Goal: Transaction & Acquisition: Purchase product/service

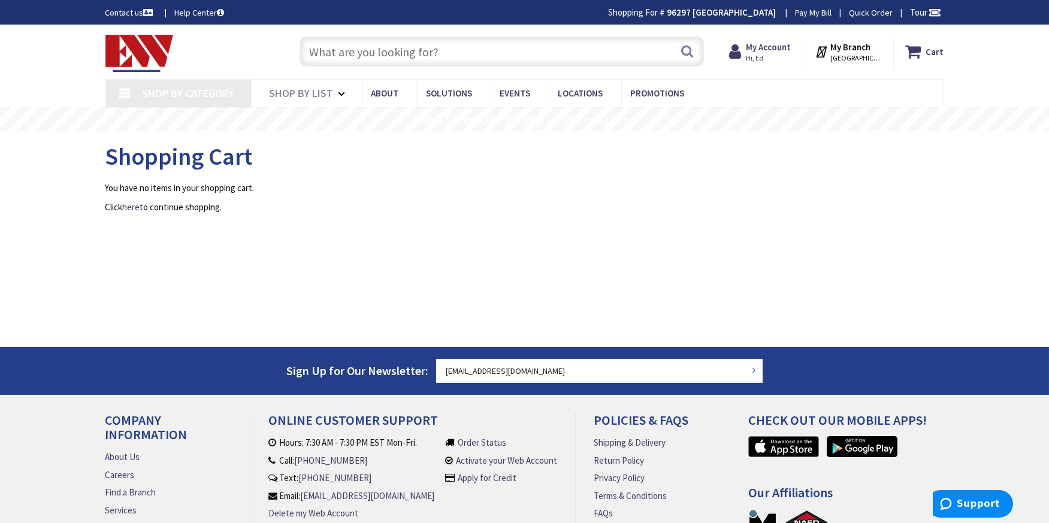
type input "[GEOGRAPHIC_DATA], [GEOGRAPHIC_DATA]"
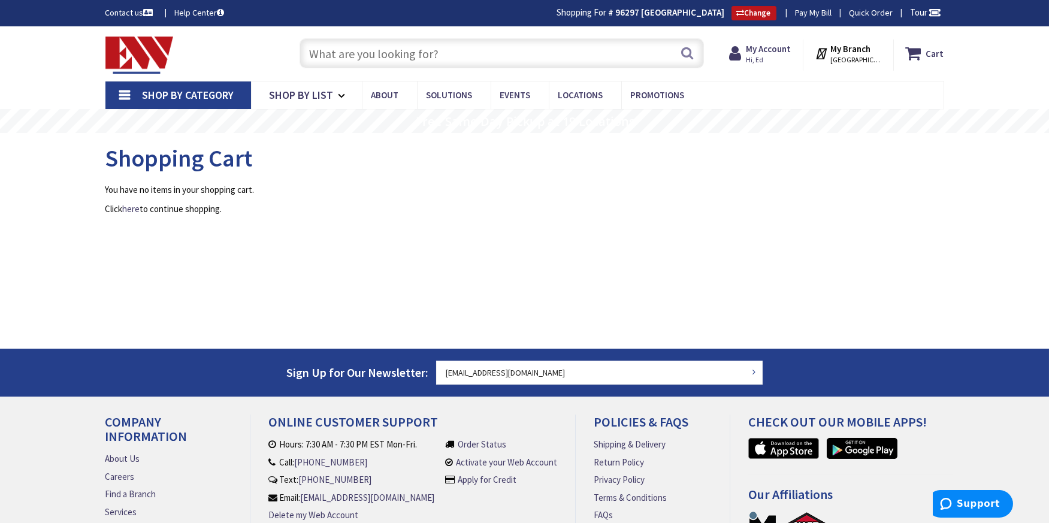
click at [385, 54] on input "text" at bounding box center [502, 53] width 405 height 30
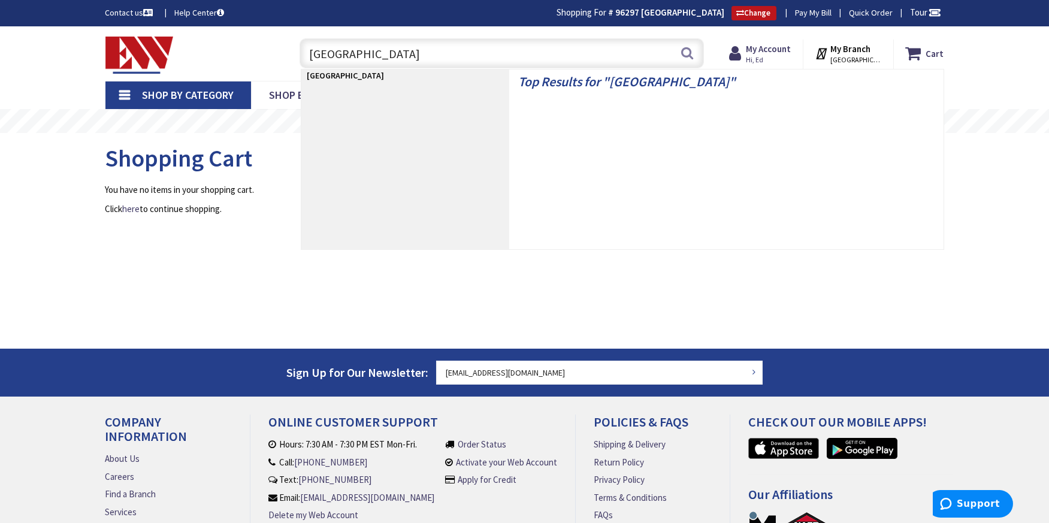
type input "romex"
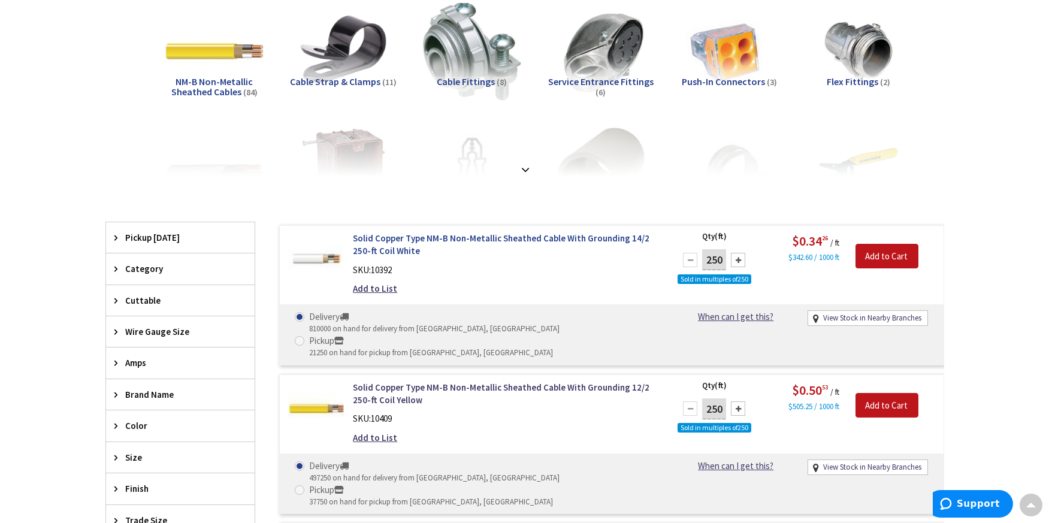
scroll to position [181, 0]
click at [880, 393] on input "Add to Cart" at bounding box center [887, 405] width 63 height 25
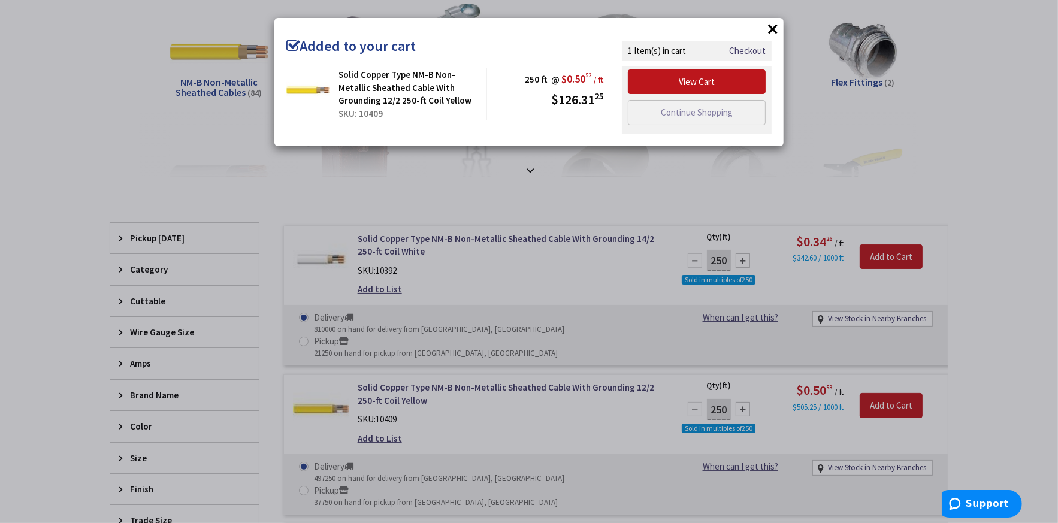
click at [484, 442] on div "× Added to your cart Solid Copper Type NM-B Non-Metallic Sheathed Cable With Gr…" at bounding box center [529, 261] width 1058 height 523
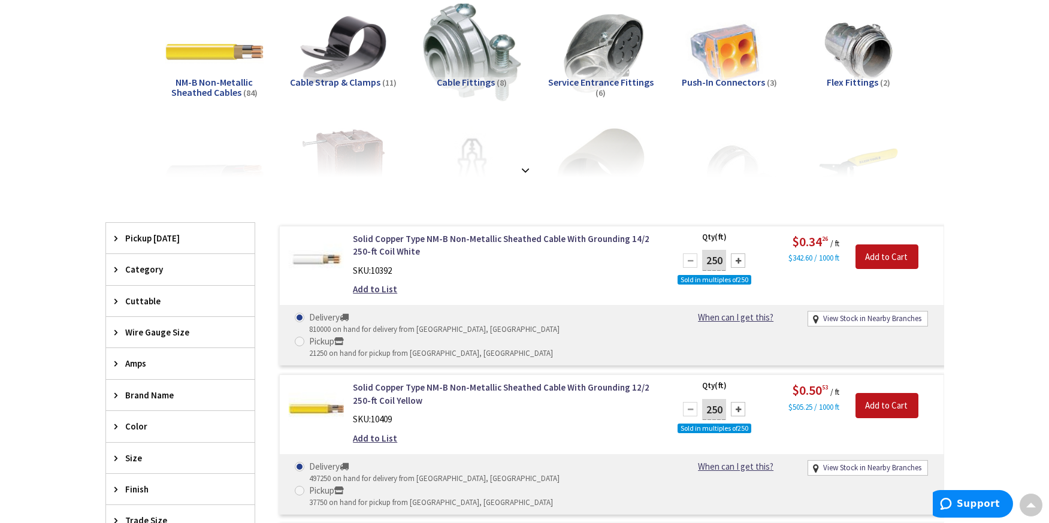
click at [306, 487] on input "Pickup 37750 on hand for pickup from New Haven, CT" at bounding box center [302, 491] width 8 height 8
radio input "true"
click at [304, 337] on span at bounding box center [300, 342] width 10 height 10
click at [306, 337] on input "Pickup 21250 on hand for pickup from New Haven, CT" at bounding box center [302, 341] width 8 height 8
radio input "true"
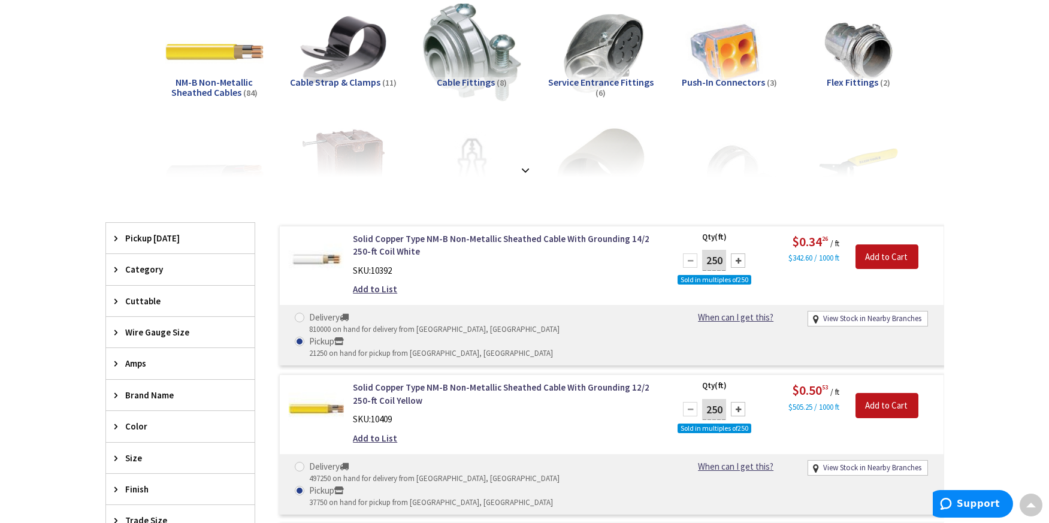
click at [738, 256] on div at bounding box center [738, 261] width 14 height 14
click at [692, 259] on div at bounding box center [690, 261] width 14 height 14
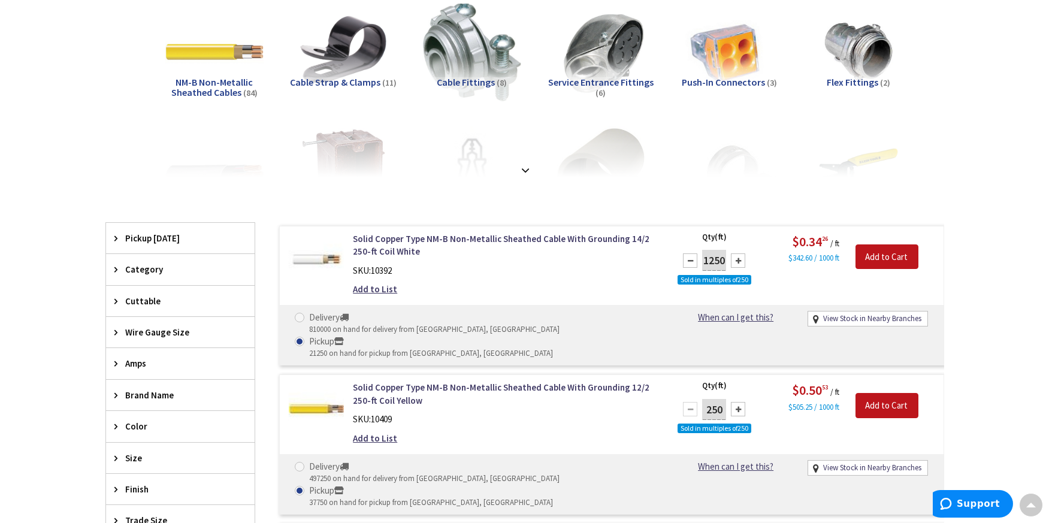
type input "1000"
click at [888, 256] on input "Add to Cart" at bounding box center [887, 257] width 63 height 25
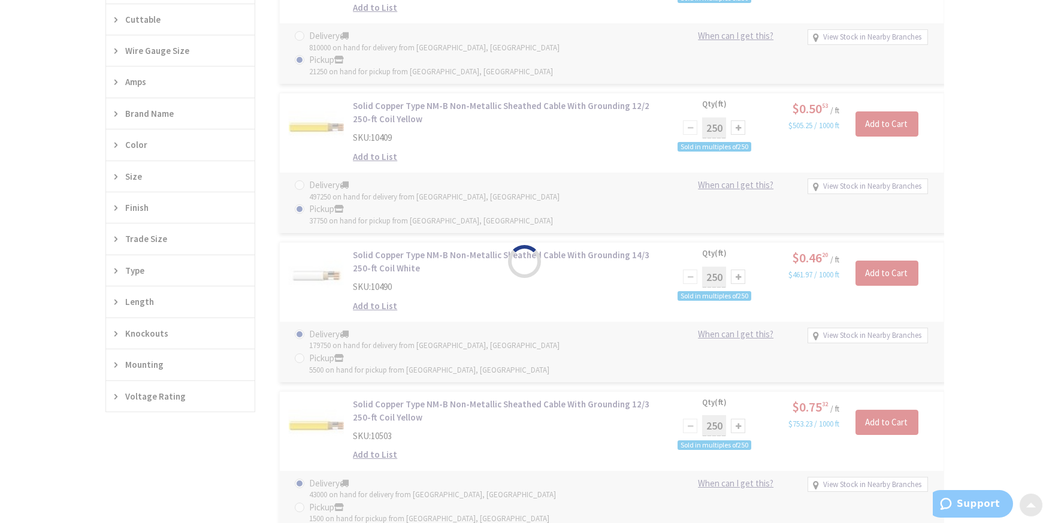
scroll to position [541, 0]
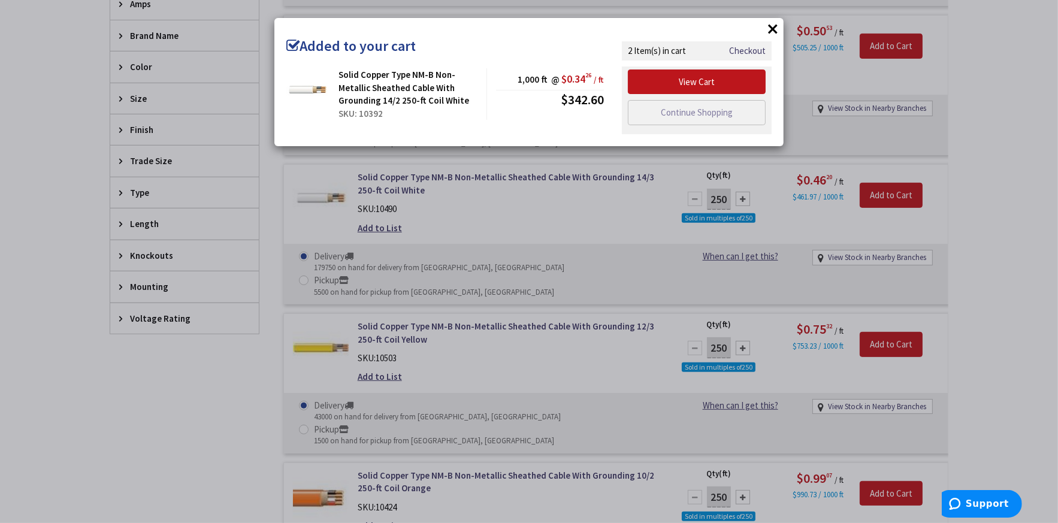
click at [636, 439] on div "× Added to your cart Solid Copper Type NM-B Non-Metallic Sheathed Cable With Gr…" at bounding box center [529, 261] width 1058 height 523
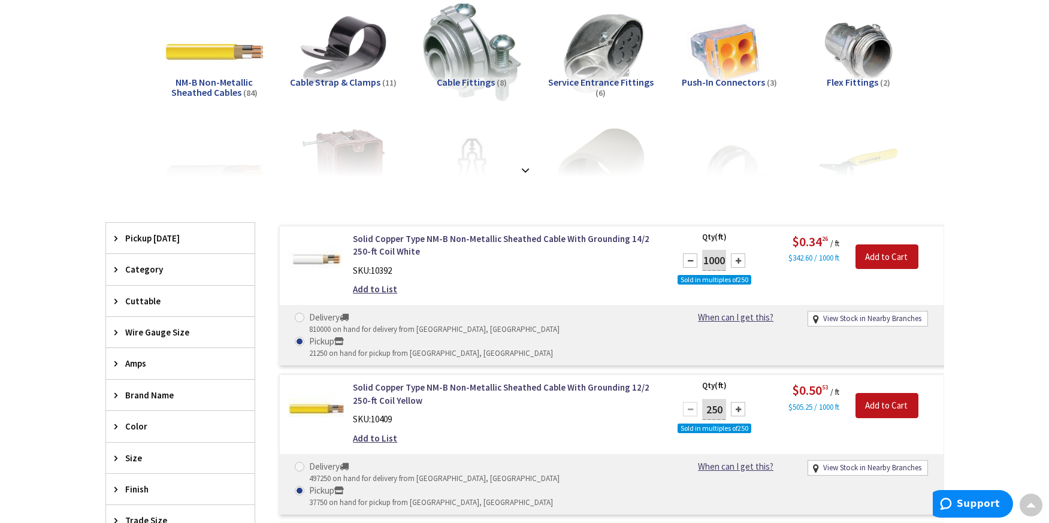
scroll to position [361, 0]
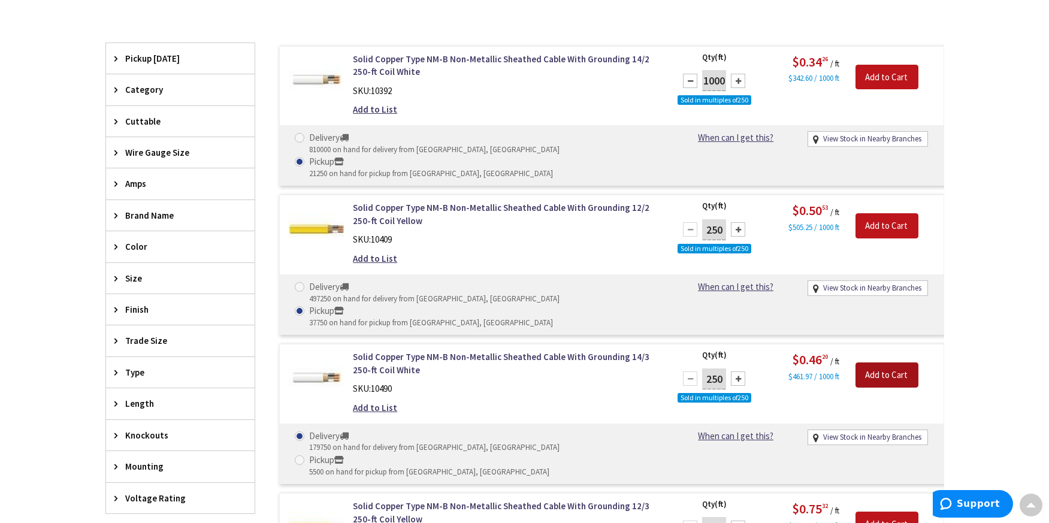
click at [892, 363] on input "Add to Cart" at bounding box center [887, 375] width 63 height 25
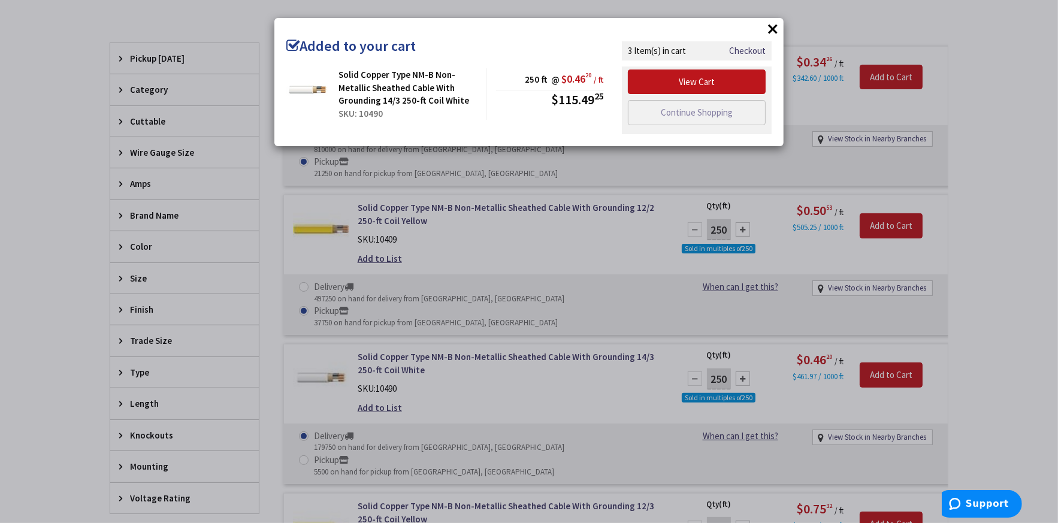
click at [488, 388] on div "× Added to your cart Solid Copper Type NM-B Non-Metallic Sheathed Cable With Gr…" at bounding box center [529, 261] width 1058 height 523
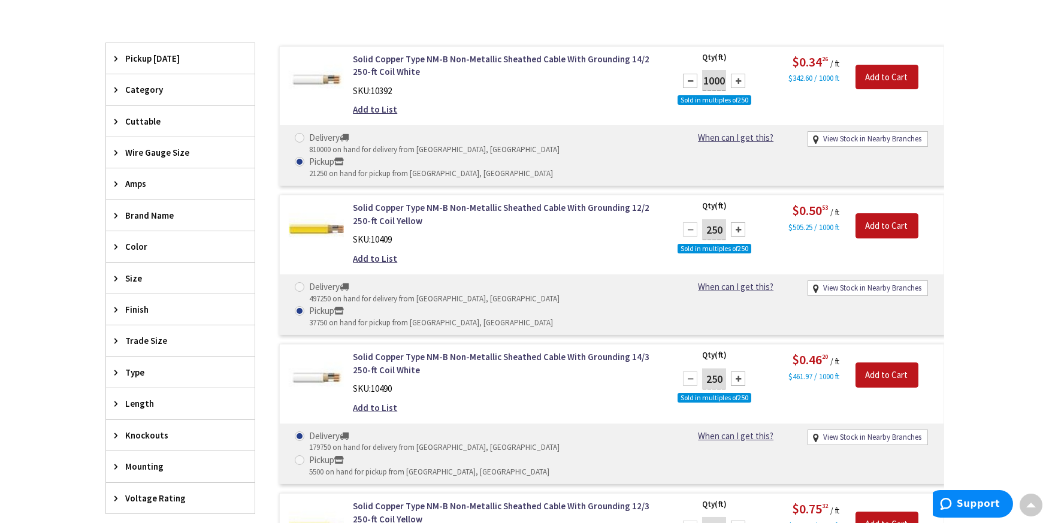
click at [488, 454] on label "Pickup 5500 on hand for pickup from New Haven, CT" at bounding box center [422, 466] width 255 height 24
click at [306, 456] on input "Pickup 5500 on hand for pickup from New Haven, CT" at bounding box center [302, 460] width 8 height 8
radio input "true"
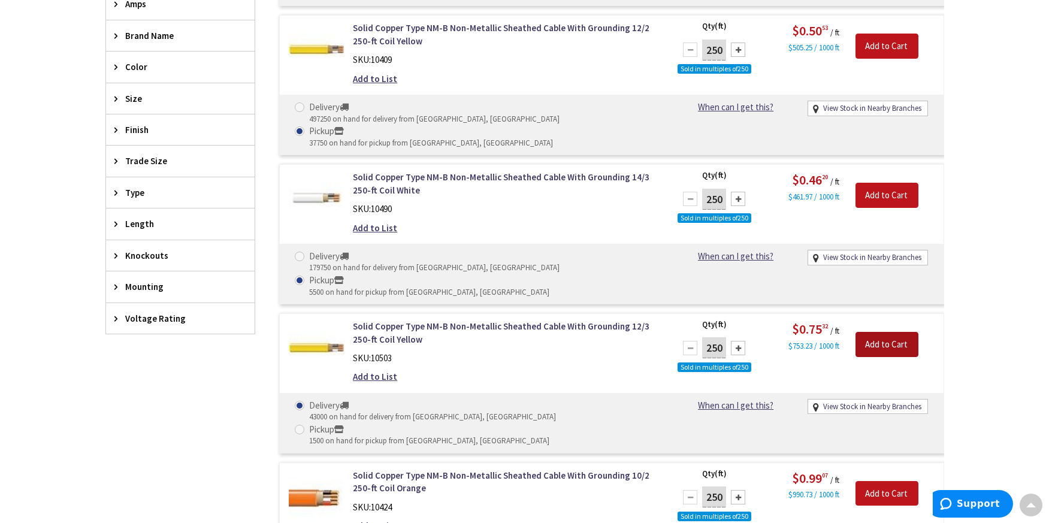
click at [872, 332] on input "Add to Cart" at bounding box center [887, 344] width 63 height 25
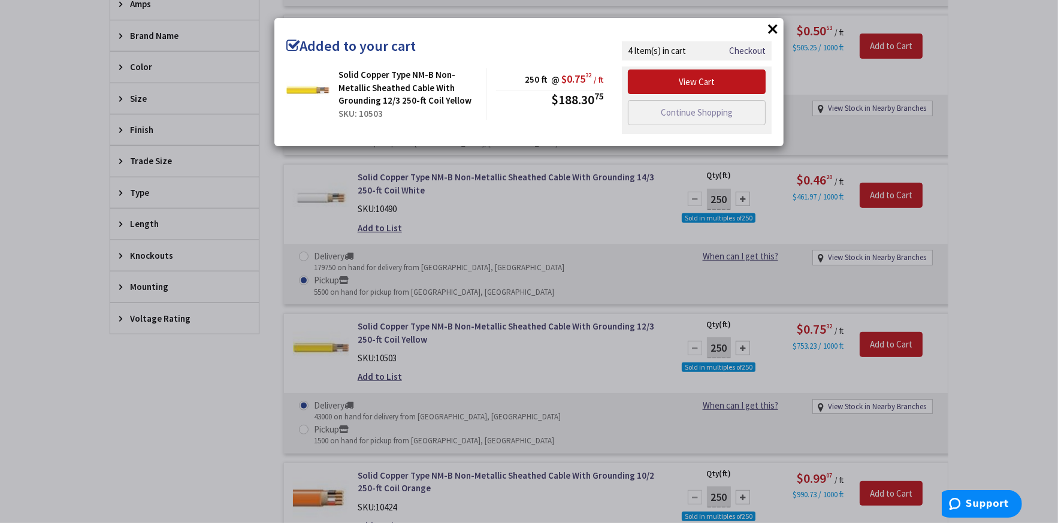
drag, startPoint x: 483, startPoint y: 334, endPoint x: 495, endPoint y: 343, distance: 15.0
click at [483, 335] on div "× Added to your cart Solid Copper Type NM-B Non-Metallic Sheathed Cable With Gr…" at bounding box center [529, 261] width 1058 height 523
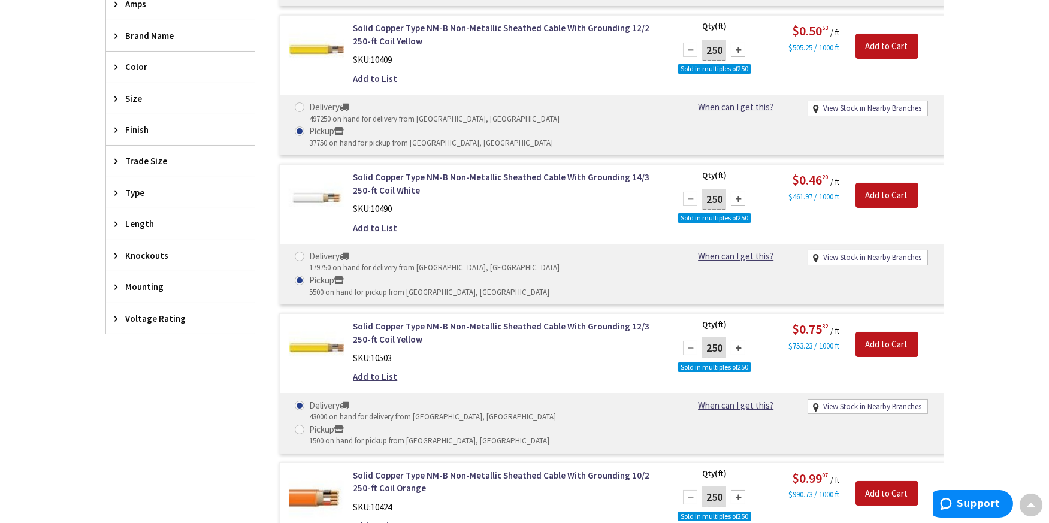
click at [304, 425] on span at bounding box center [300, 430] width 10 height 10
click at [306, 425] on input "Pickup 1500 on hand for pickup from New Haven, CT" at bounding box center [302, 429] width 8 height 8
radio input "true"
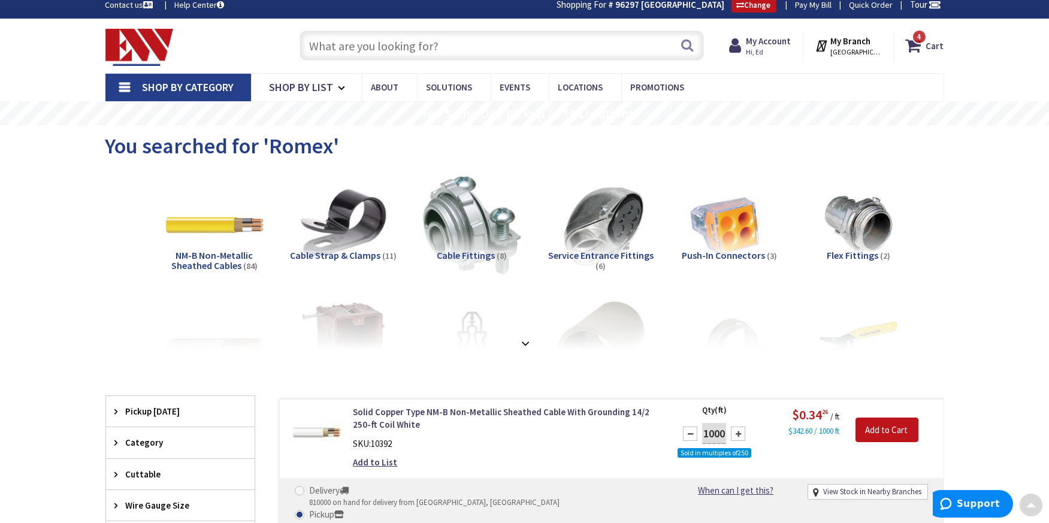
scroll to position [0, 0]
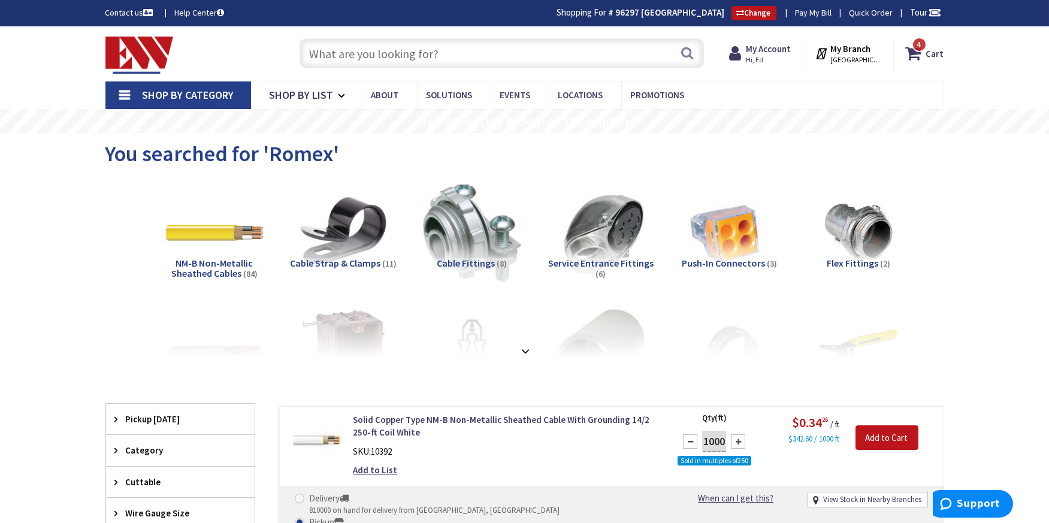
click at [324, 47] on input "text" at bounding box center [502, 53] width 405 height 30
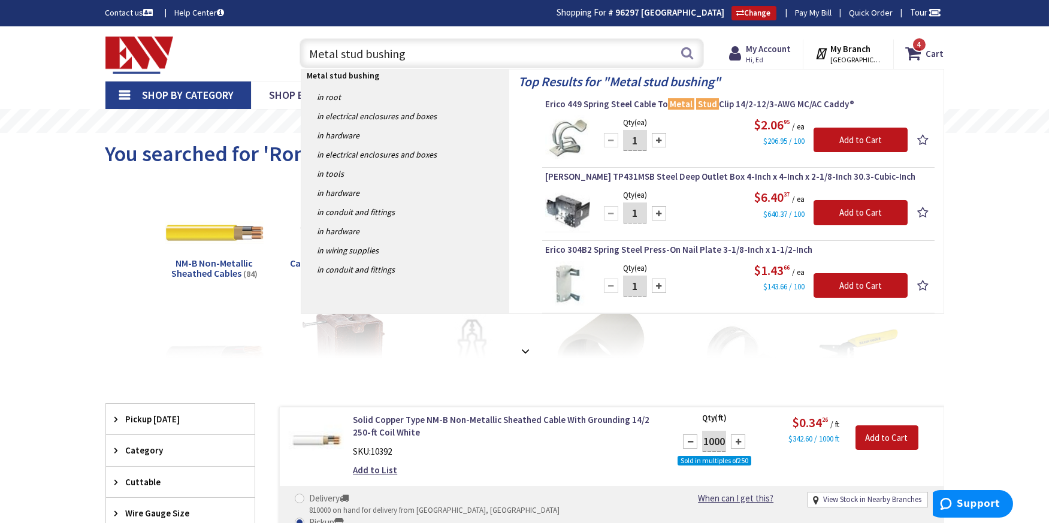
type input "Metal stud bushings"
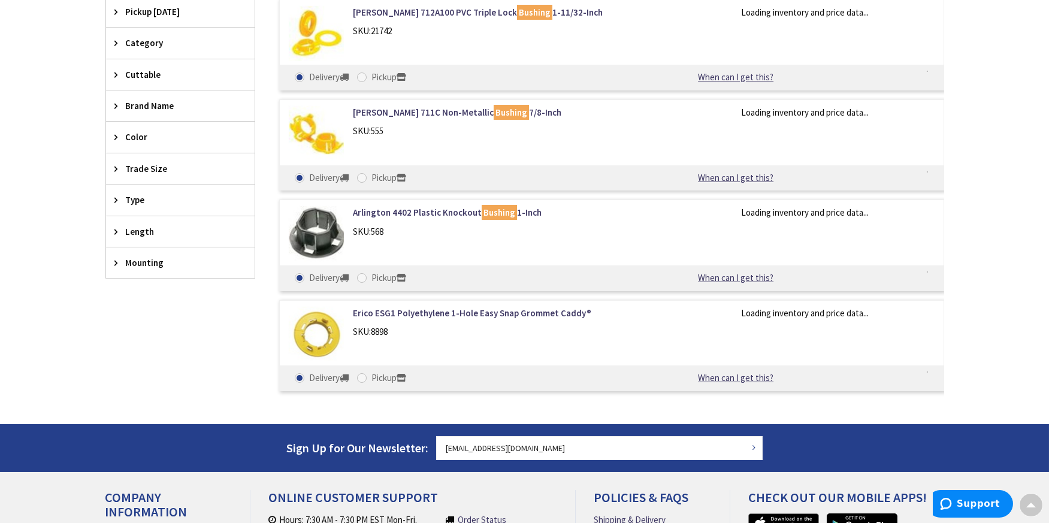
scroll to position [361, 0]
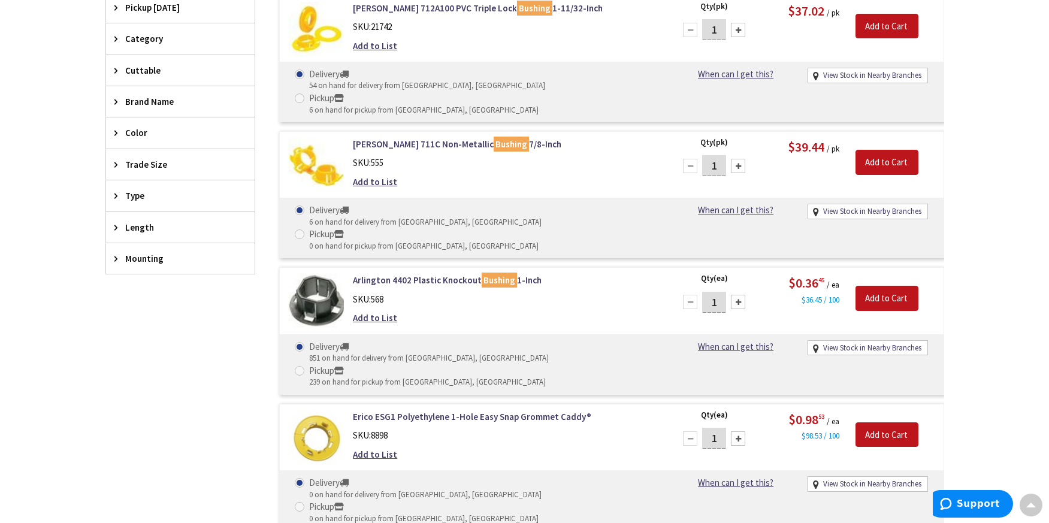
click at [717, 292] on input "1" at bounding box center [714, 302] width 24 height 21
drag, startPoint x: 717, startPoint y: 250, endPoint x: 708, endPoint y: 251, distance: 9.1
click at [708, 292] on input "1" at bounding box center [714, 302] width 24 height 21
type input "150"
click at [893, 286] on input "Add to Cart" at bounding box center [887, 298] width 63 height 25
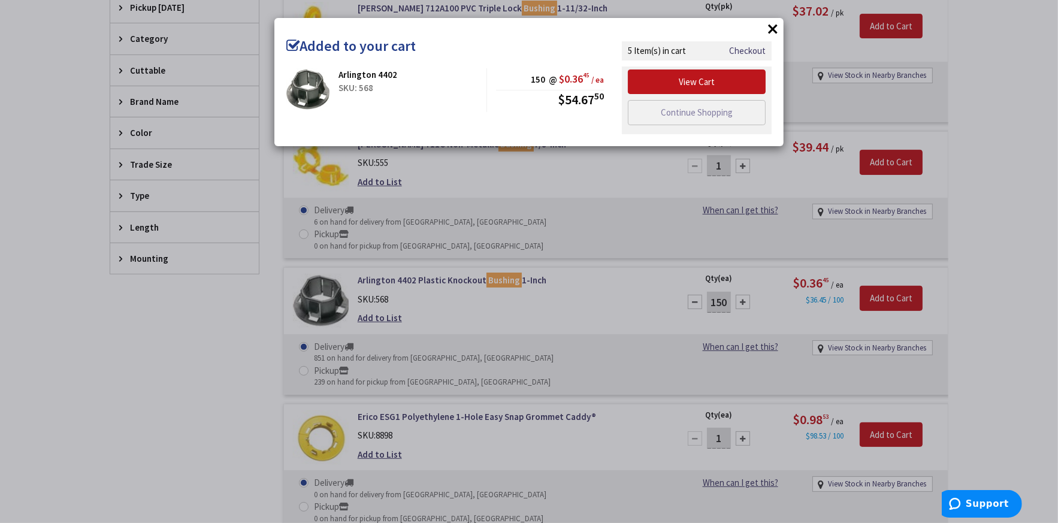
click at [472, 297] on div "× Added to your cart Arlington 4402 SKU: 568 150 @ $0.36 45 / ea $54.67 50 Chec…" at bounding box center [529, 261] width 1058 height 523
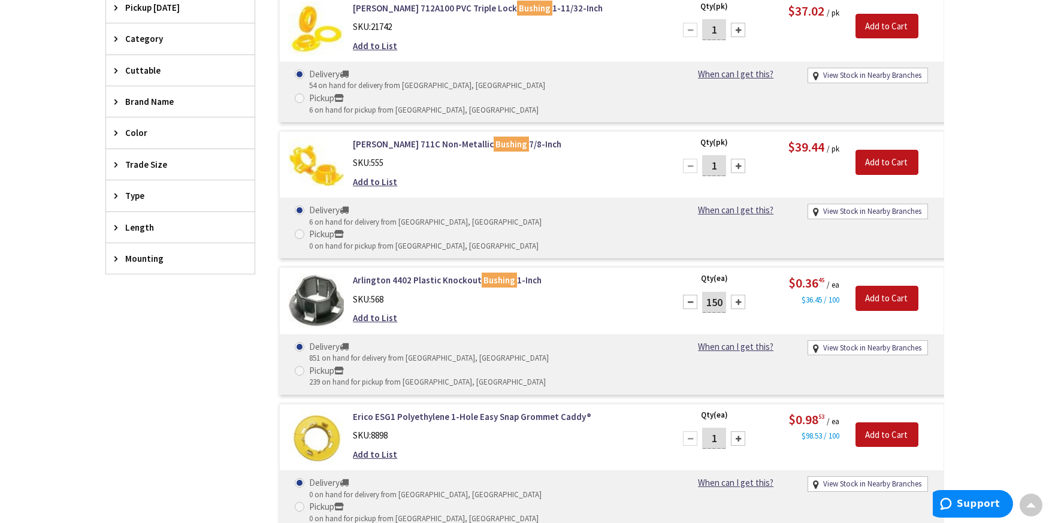
click at [304, 366] on span at bounding box center [300, 371] width 10 height 10
click at [306, 367] on input "Pickup 239 on hand for pickup from New Haven, CT" at bounding box center [302, 371] width 8 height 8
radio input "true"
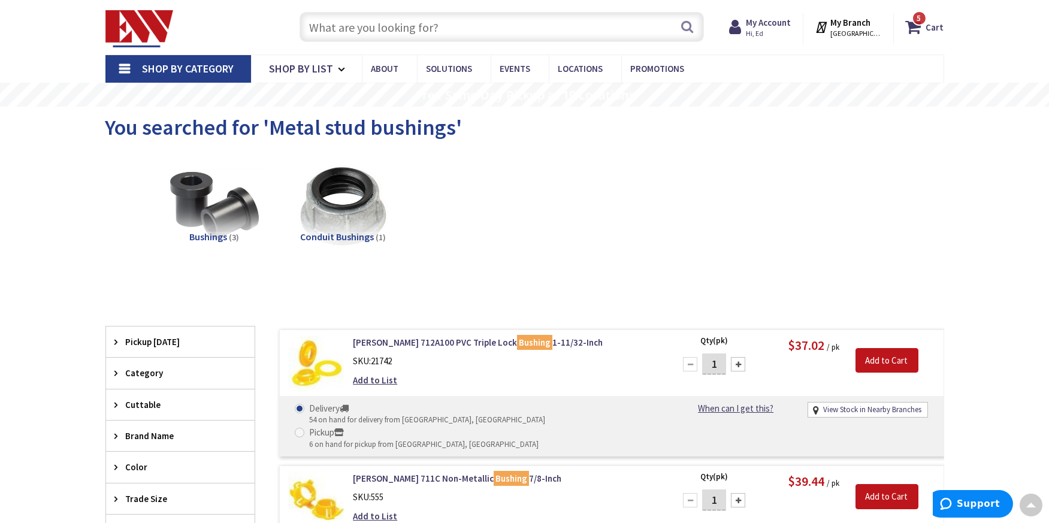
scroll to position [0, 0]
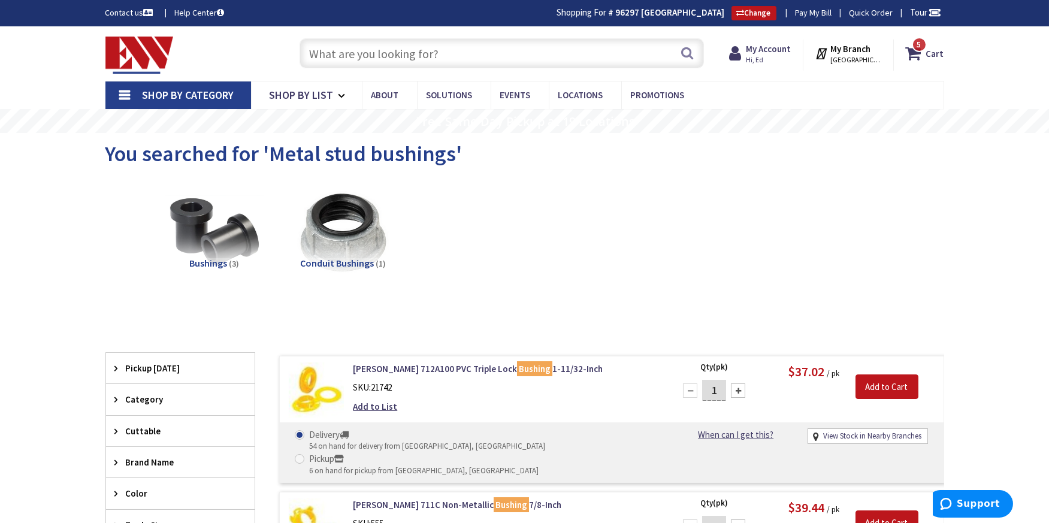
click at [363, 50] on input "text" at bounding box center [502, 53] width 405 height 30
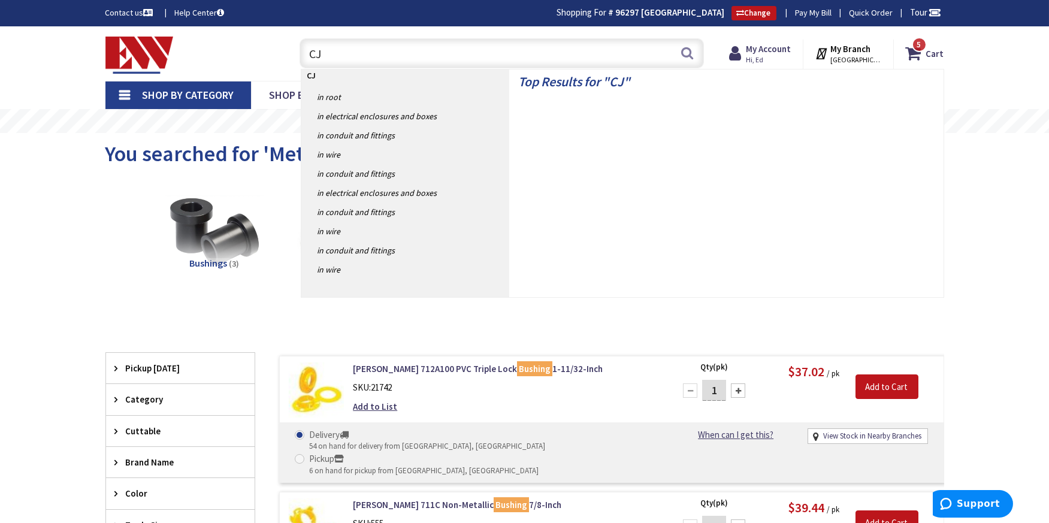
type input "CJ6"
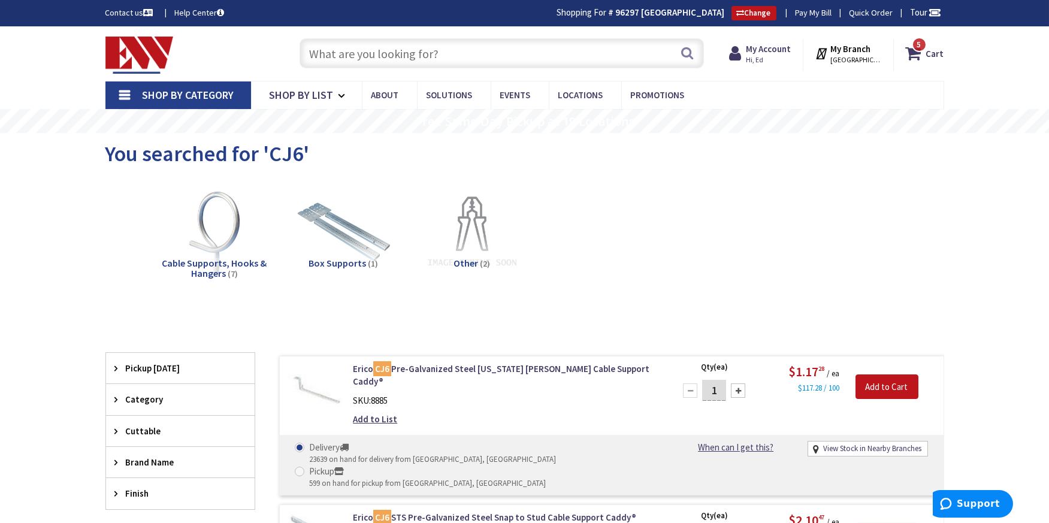
click at [304, 467] on span at bounding box center [300, 472] width 10 height 10
click at [306, 467] on input "Pickup 599 on hand for pickup from New Haven, CT" at bounding box center [302, 471] width 8 height 8
radio input "true"
drag, startPoint x: 720, startPoint y: 390, endPoint x: 710, endPoint y: 392, distance: 10.3
click at [710, 392] on input "1" at bounding box center [714, 390] width 24 height 21
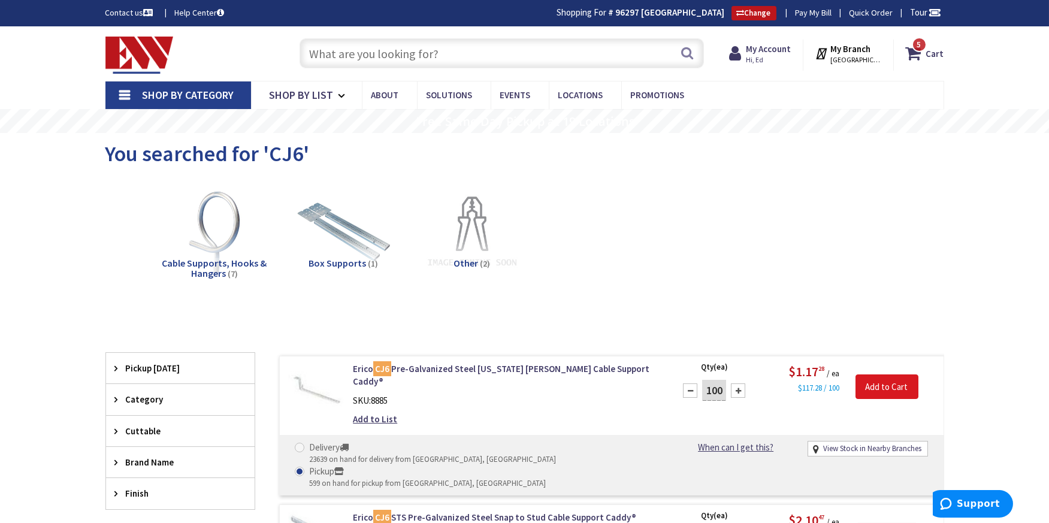
type input "100"
click at [888, 382] on input "Add to Cart" at bounding box center [887, 387] width 63 height 25
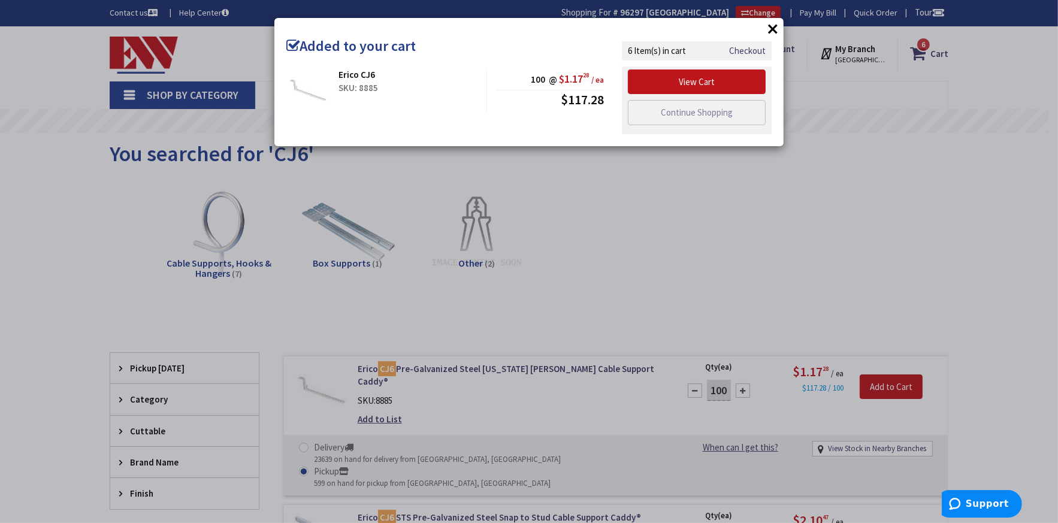
click at [556, 281] on div "× Added to your cart Erico CJ6 SKU: 8885 100 @ $1.17 28 / ea $117.28" at bounding box center [529, 261] width 1058 height 523
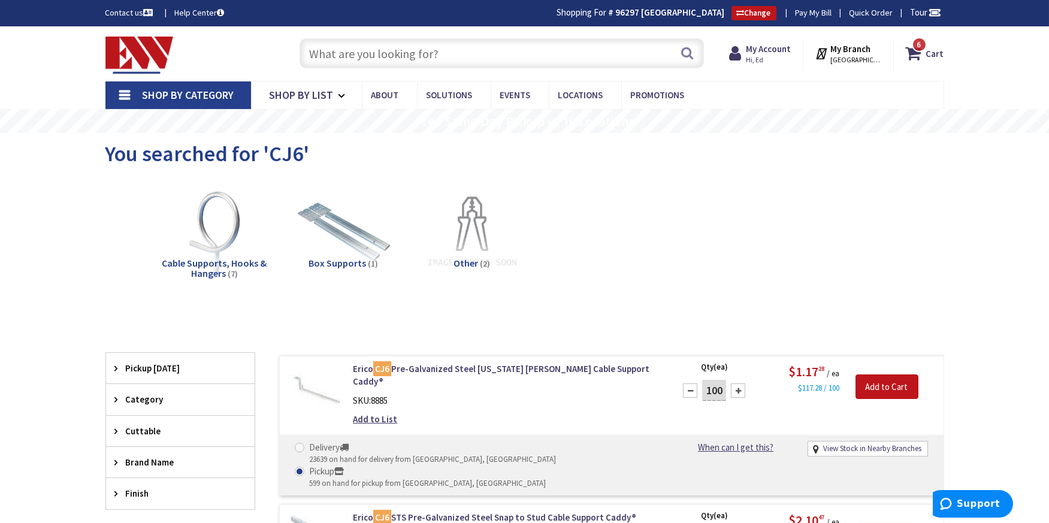
click at [434, 46] on input "text" at bounding box center [502, 53] width 405 height 30
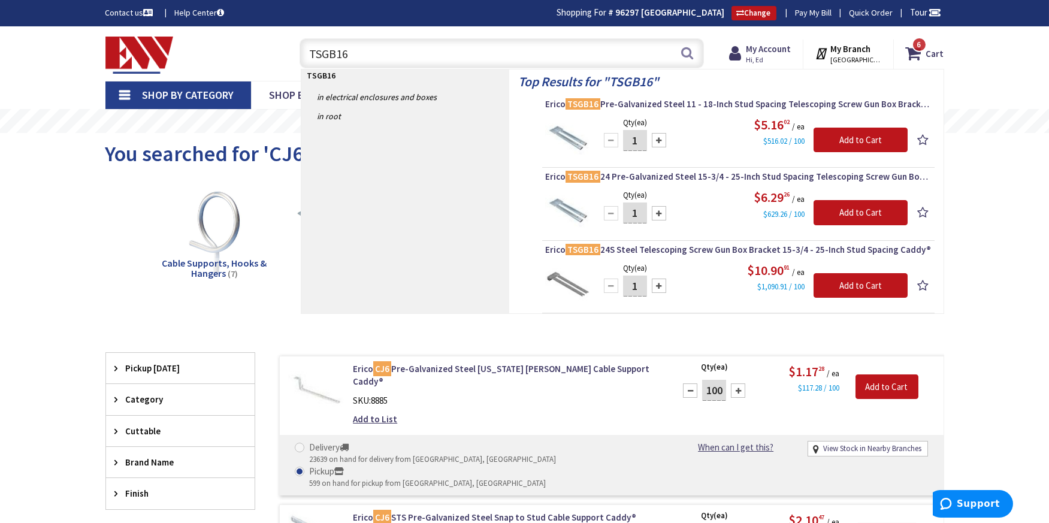
type input "TSGB16"
drag, startPoint x: 641, startPoint y: 137, endPoint x: 628, endPoint y: 139, distance: 12.8
click at [628, 139] on input "1" at bounding box center [635, 140] width 24 height 21
type input "45"
click at [880, 137] on input "Add to Cart" at bounding box center [861, 140] width 94 height 25
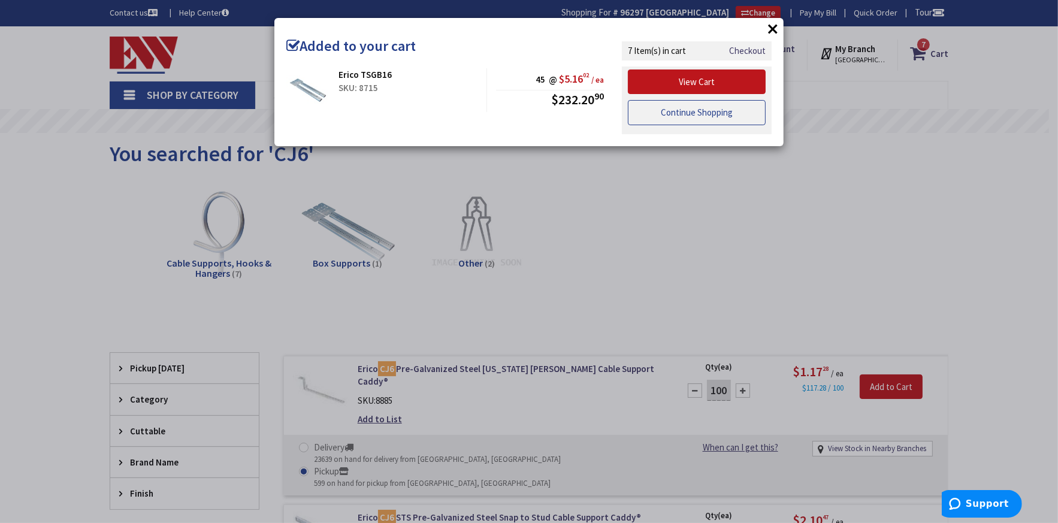
click at [684, 110] on link "Continue Shopping" at bounding box center [697, 112] width 138 height 25
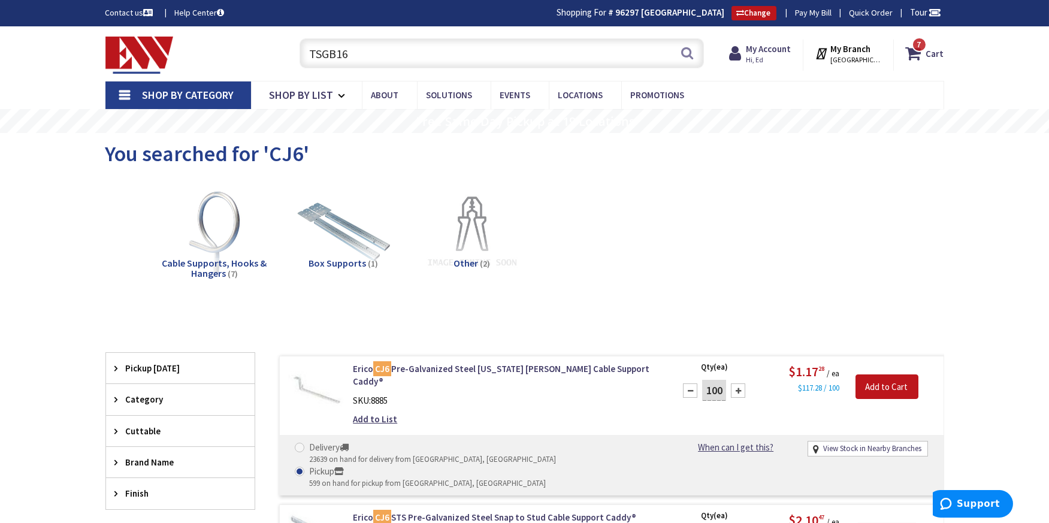
drag, startPoint x: 372, startPoint y: 52, endPoint x: 294, endPoint y: 55, distance: 78.0
click at [294, 55] on div "TSGB16 TSGB16 Search" at bounding box center [499, 53] width 411 height 38
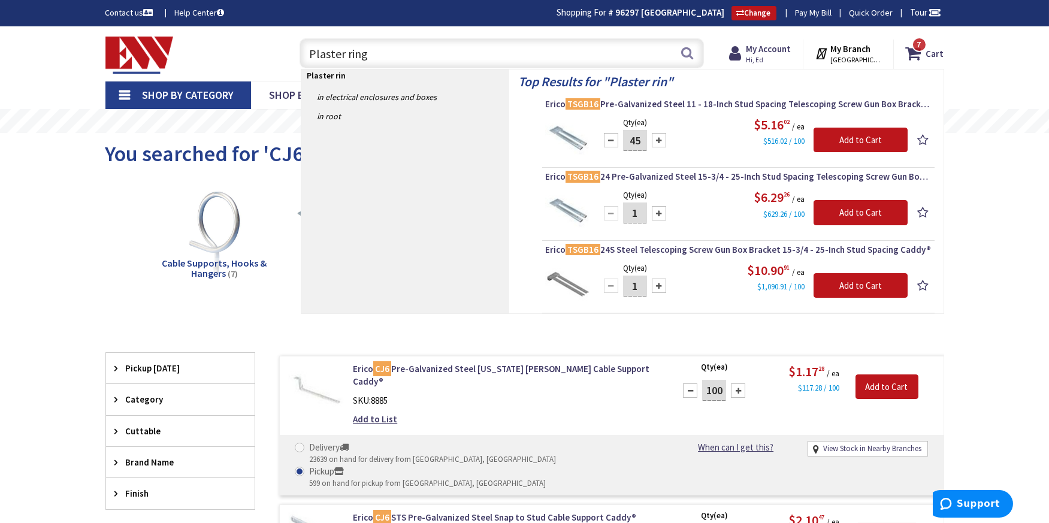
type input "Plaster rings"
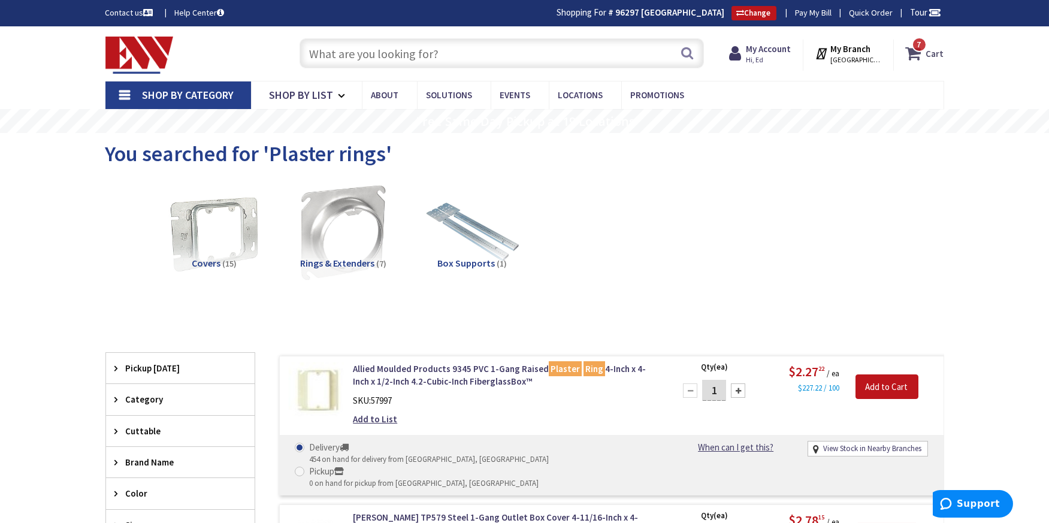
click at [921, 46] on span "7" at bounding box center [920, 45] width 4 height 10
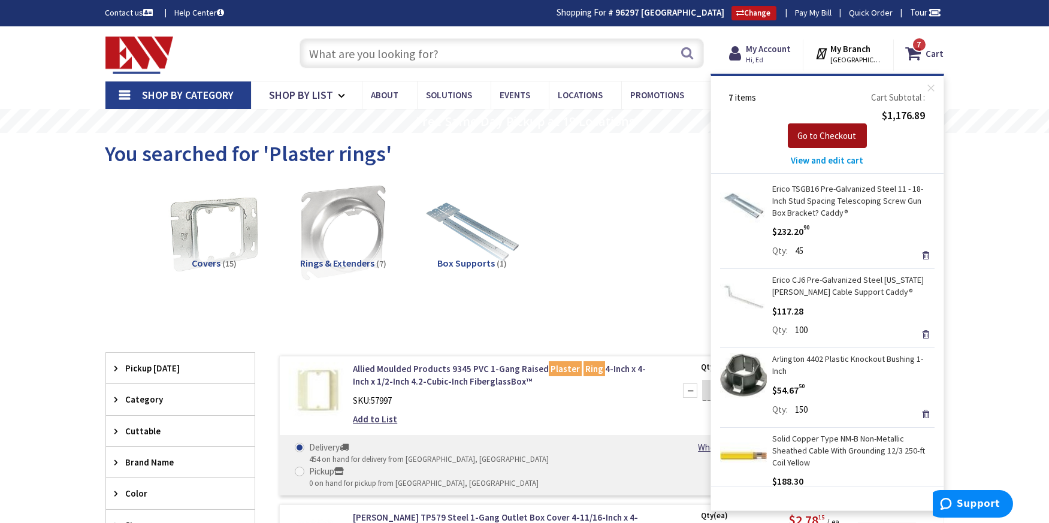
click at [835, 131] on span "Go to Checkout" at bounding box center [827, 135] width 59 height 11
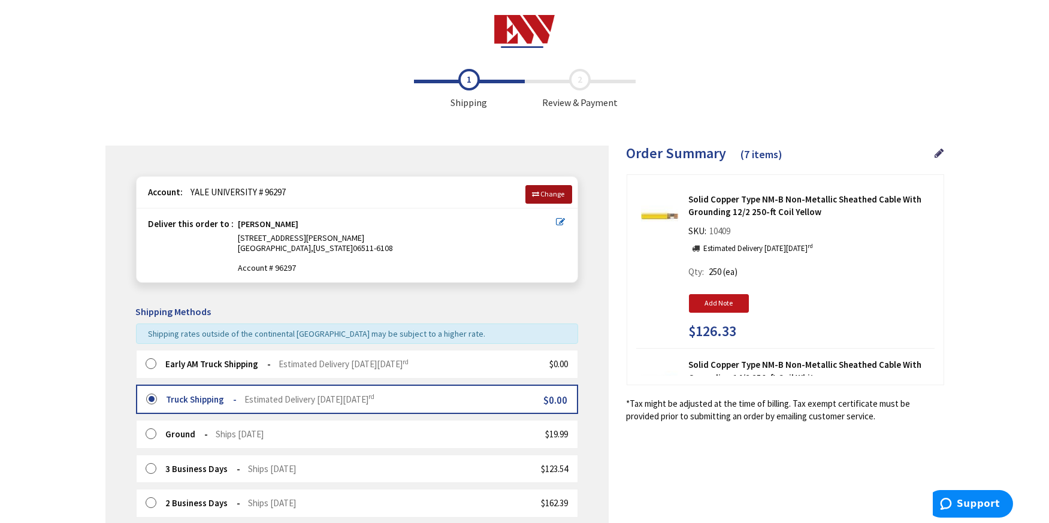
click at [558, 192] on span "Change" at bounding box center [553, 193] width 24 height 9
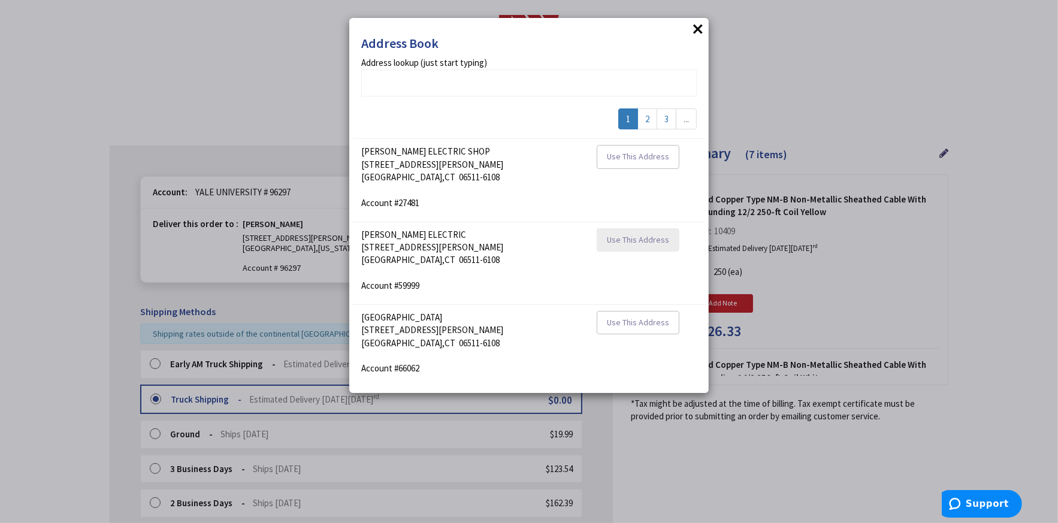
click at [644, 238] on span "Use This Address" at bounding box center [638, 239] width 62 height 11
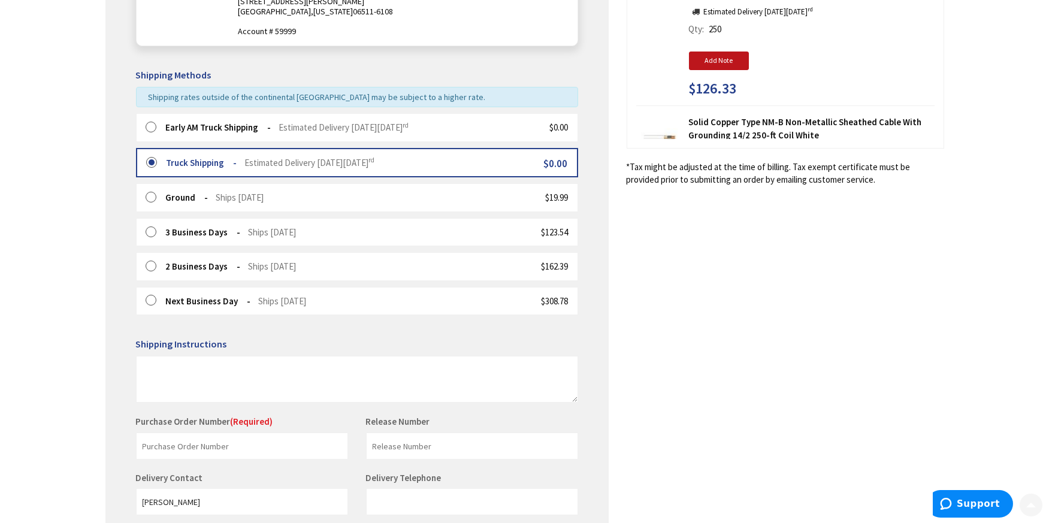
scroll to position [358, 0]
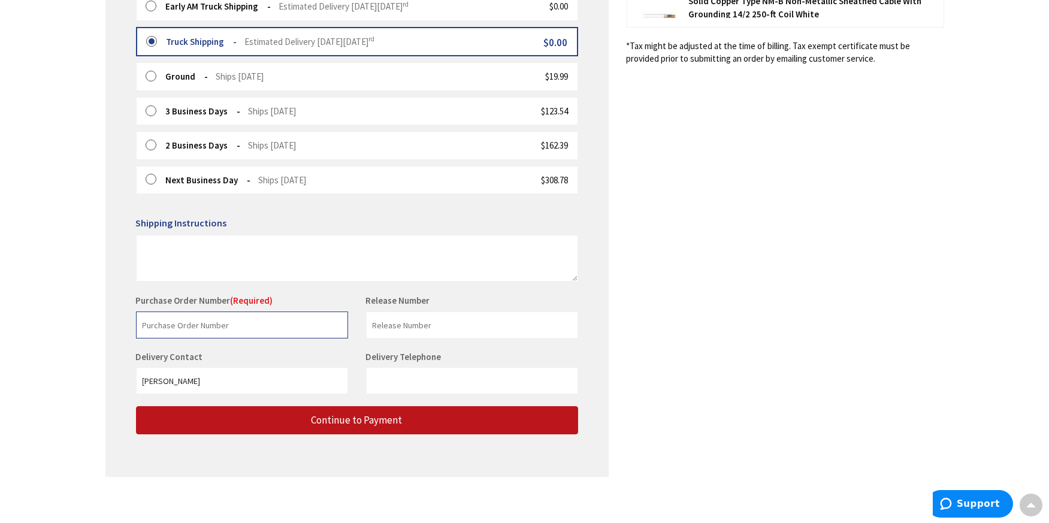
click at [177, 325] on input "text" at bounding box center [242, 325] width 212 height 27
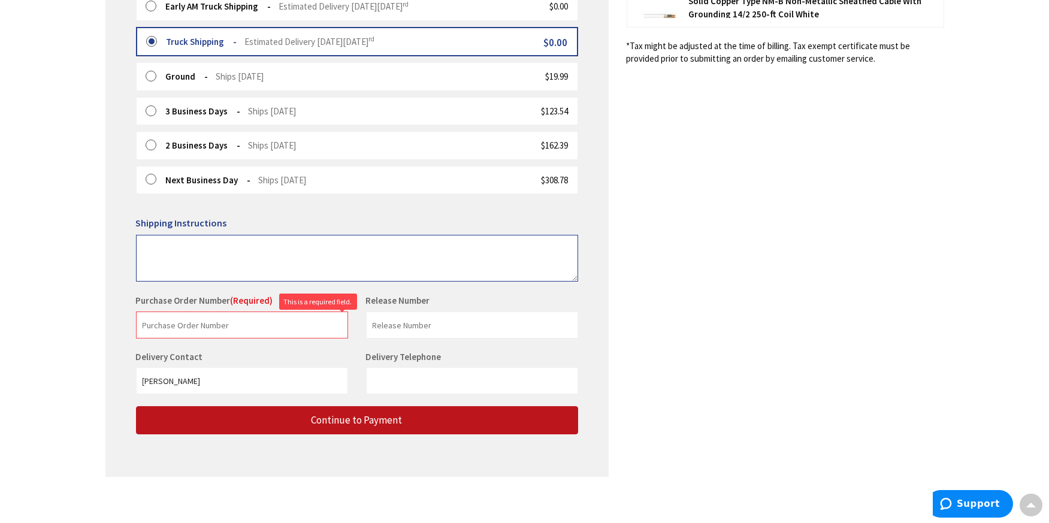
click at [154, 242] on textarea at bounding box center [357, 258] width 442 height 47
click at [190, 251] on textarea at bounding box center [357, 258] width 442 height 47
type textarea "We will pick up [DATE] AM"
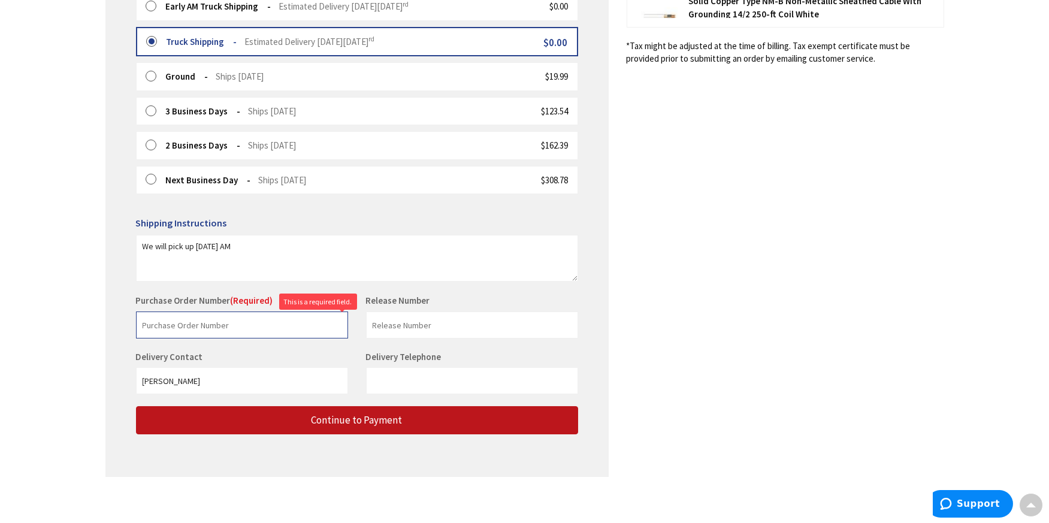
drag, startPoint x: 183, startPoint y: 316, endPoint x: 200, endPoint y: 317, distance: 16.2
click at [183, 316] on input "text" at bounding box center [242, 325] width 212 height 27
click at [158, 319] on input "text" at bounding box center [242, 325] width 212 height 27
click at [427, 322] on input "text" at bounding box center [472, 325] width 212 height 27
click at [239, 322] on input "text" at bounding box center [242, 325] width 212 height 27
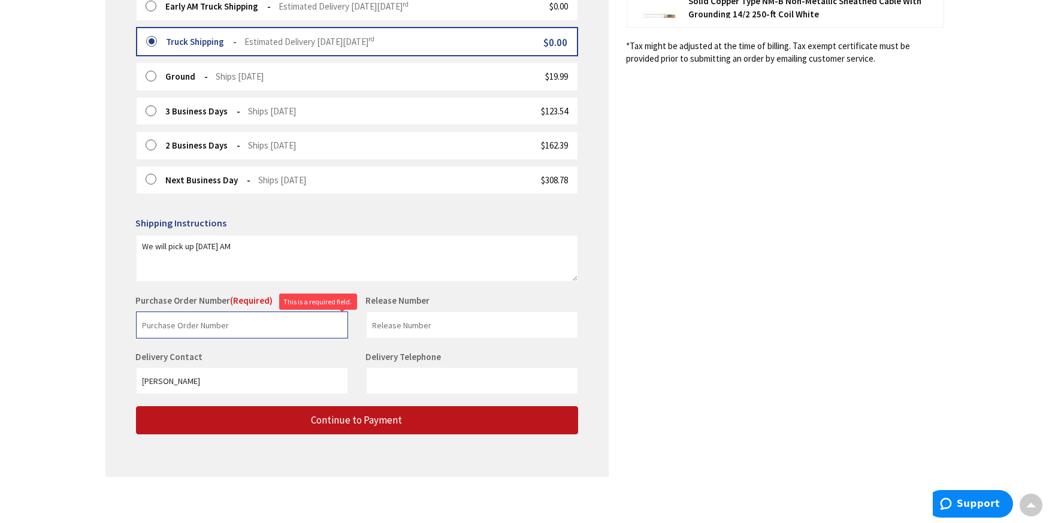
click at [242, 319] on input "text" at bounding box center [242, 325] width 212 height 27
click at [236, 322] on input "text" at bounding box center [242, 325] width 212 height 27
click at [271, 316] on input "text" at bounding box center [242, 325] width 212 height 27
click at [217, 324] on input "text" at bounding box center [242, 325] width 212 height 27
click at [400, 370] on input "Delivery Telephone" at bounding box center [472, 380] width 212 height 27
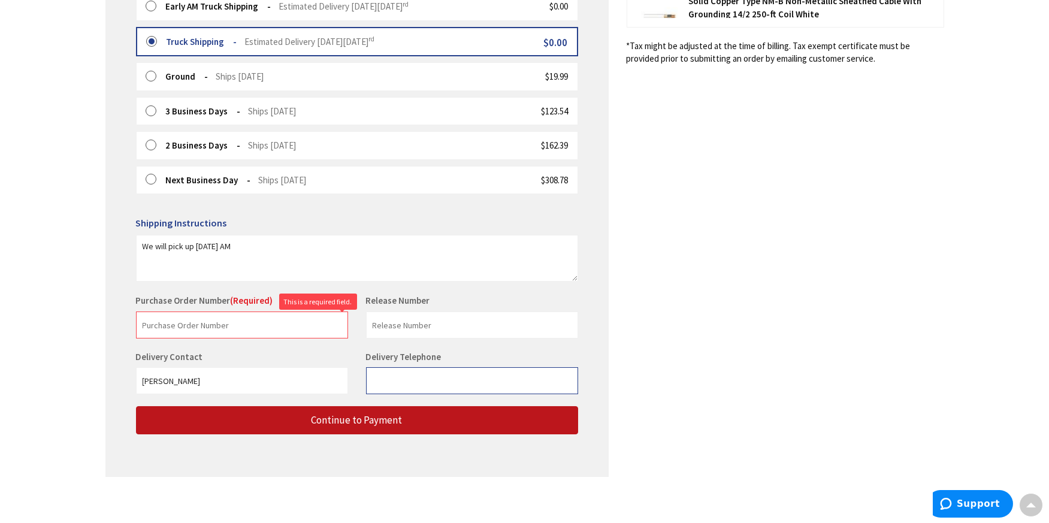
type input "2034103262"
drag, startPoint x: 425, startPoint y: 375, endPoint x: 349, endPoint y: 376, distance: 76.1
click at [349, 376] on div "Delivery Contact [PERSON_NAME] Delivery Telephone 2034103262" at bounding box center [357, 379] width 460 height 56
click at [243, 237] on textarea "We will pick up [DATE] AM" at bounding box center [357, 258] width 442 height 47
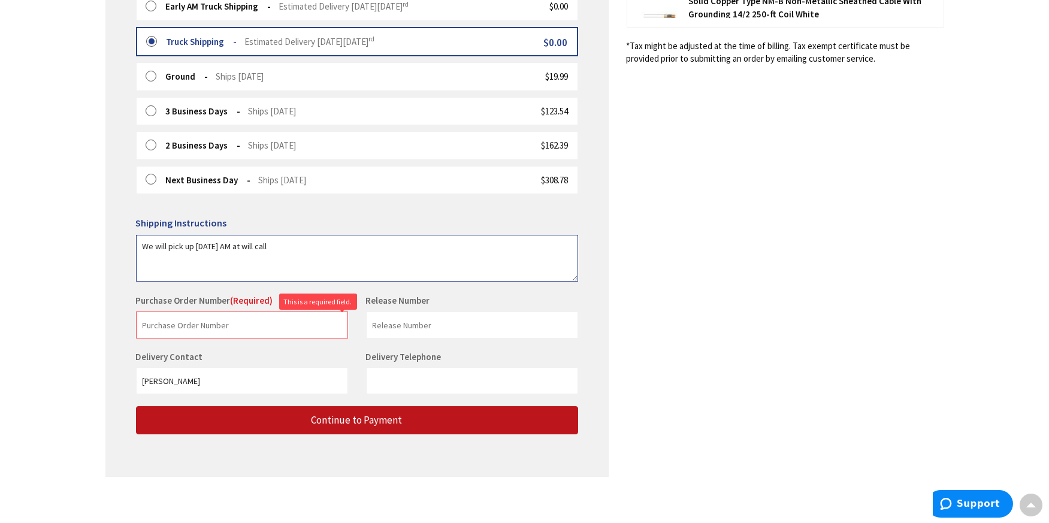
drag, startPoint x: 219, startPoint y: 240, endPoint x: 277, endPoint y: 239, distance: 58.1
click at [277, 239] on textarea "We will pick up [DATE] AM at will call" at bounding box center [357, 258] width 442 height 47
click at [275, 239] on textarea "We will pick up [DATE] AM at will call" at bounding box center [357, 258] width 442 height 47
click at [270, 243] on textarea "We will pick up [DATE] AM at will call" at bounding box center [357, 258] width 442 height 47
click at [239, 322] on input "text" at bounding box center [242, 325] width 212 height 27
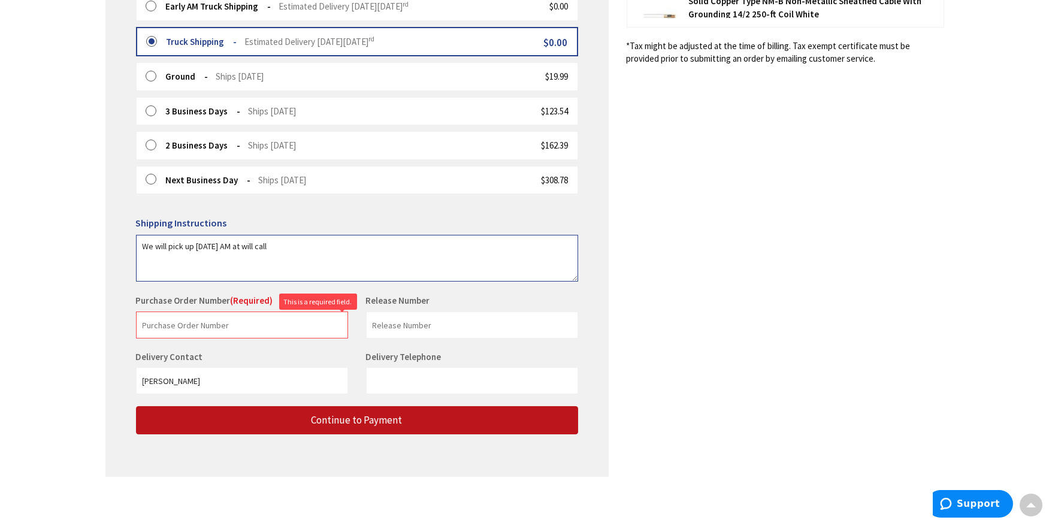
click at [295, 240] on textarea "We will pick up [DATE] AM at will call" at bounding box center [357, 258] width 442 height 47
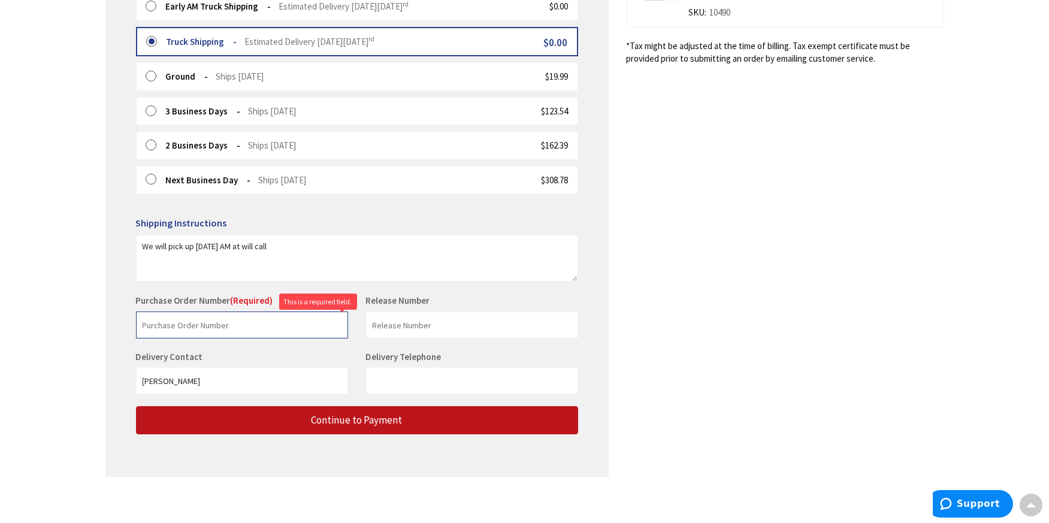
click at [225, 319] on input "text" at bounding box center [242, 325] width 212 height 27
drag, startPoint x: 138, startPoint y: 240, endPoint x: 355, endPoint y: 238, distance: 217.0
click at [355, 238] on textarea "We will pick up [DATE] AM at will call" at bounding box center [357, 258] width 442 height 47
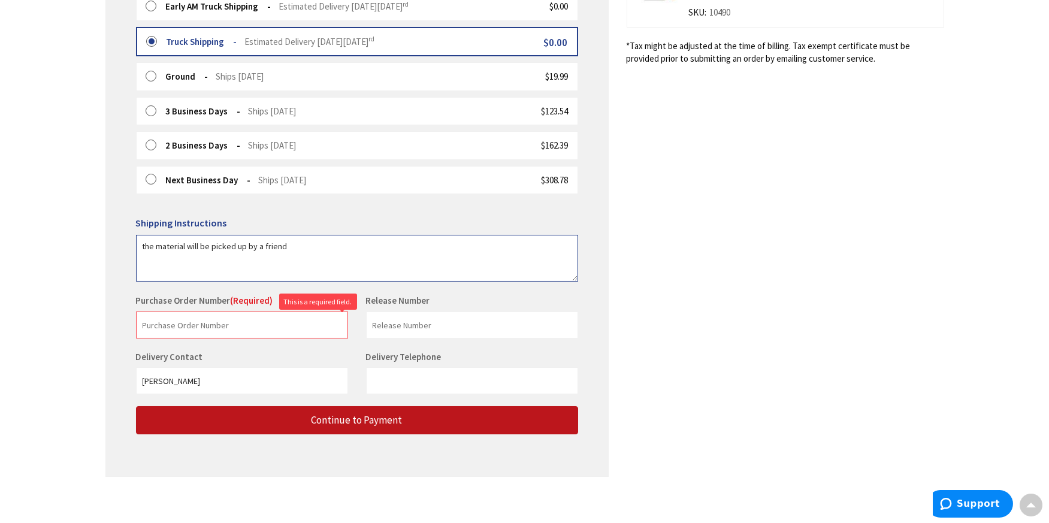
click at [140, 242] on textarea "the material will be picked up by a friend" at bounding box center [357, 258] width 442 height 47
click at [325, 239] on textarea "The material will be picked up by a friend" at bounding box center [357, 258] width 442 height 47
drag, startPoint x: 286, startPoint y: 243, endPoint x: 299, endPoint y: 245, distance: 13.2
click at [288, 243] on textarea "The material will be picked up by a friend [PERSON_NAME]" at bounding box center [357, 258] width 442 height 47
click at [362, 236] on textarea "The material will be picked up by a friend [PERSON_NAME]" at bounding box center [357, 258] width 442 height 47
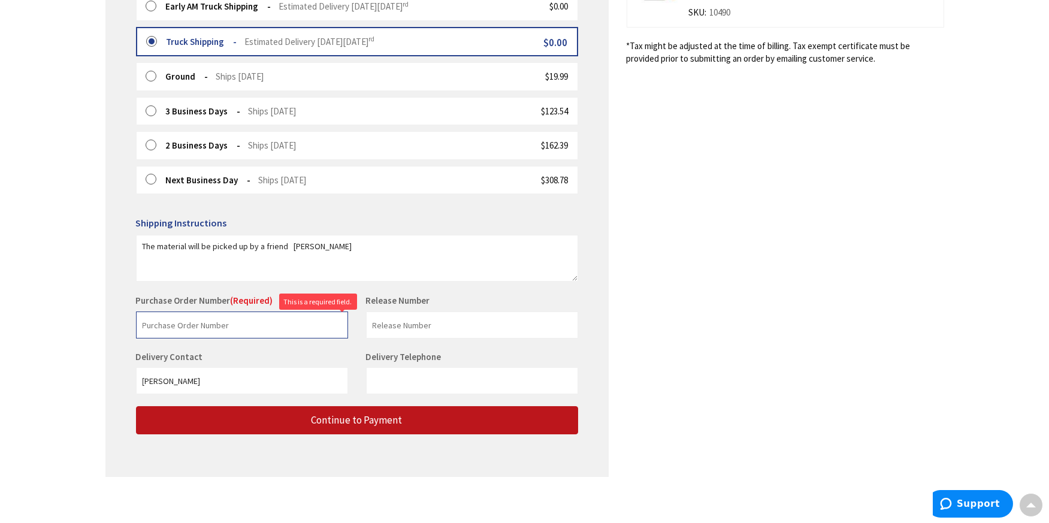
click at [204, 323] on input "text" at bounding box center [242, 325] width 212 height 27
click at [367, 246] on textarea "The material will be picked up by a friend [PERSON_NAME]" at bounding box center [357, 258] width 442 height 47
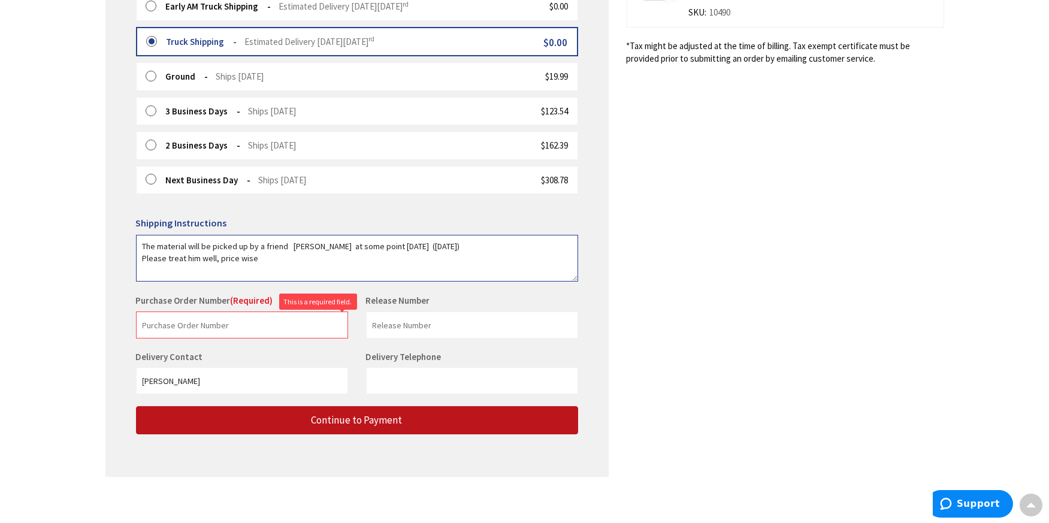
type textarea "The material will be picked up by a friend [PERSON_NAME] at some point [DATE] (…"
click at [211, 319] on input "text" at bounding box center [242, 325] width 212 height 27
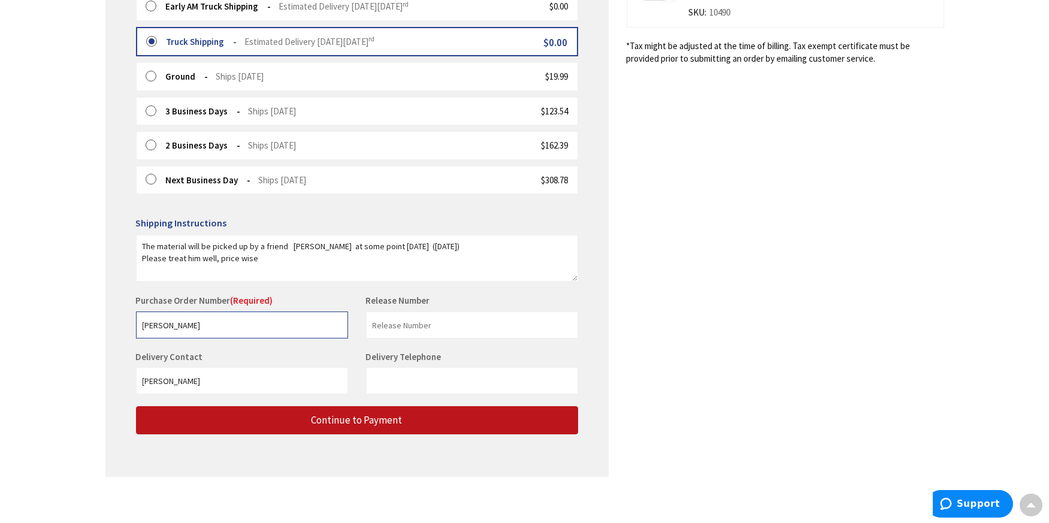
click at [154, 320] on input "[PERSON_NAME]" at bounding box center [242, 325] width 212 height 27
type input "[PERSON_NAME]"
click at [456, 323] on input "text" at bounding box center [472, 325] width 212 height 27
click at [435, 374] on input "Delivery Telephone" at bounding box center [472, 380] width 212 height 27
click at [293, 375] on input "[PERSON_NAME]" at bounding box center [242, 380] width 212 height 27
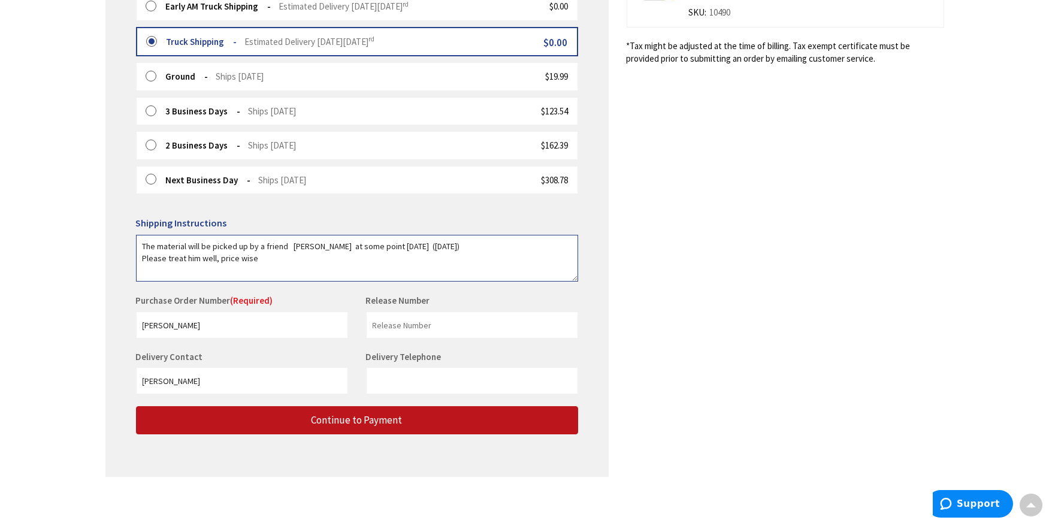
click at [289, 240] on textarea "The material will be picked up by a friend [PERSON_NAME] at some point [DATE] (…" at bounding box center [357, 258] width 442 height 47
click at [270, 254] on textarea "The material will be picked up by a friend [PERSON_NAME] at some point [DATE] (…" at bounding box center [357, 258] width 442 height 47
type textarea "The material will be picked up by a friend [PERSON_NAME] at some point [DATE] (…"
click at [388, 370] on input "Delivery Telephone" at bounding box center [472, 380] width 212 height 27
click at [217, 321] on input "[PERSON_NAME]" at bounding box center [242, 325] width 212 height 27
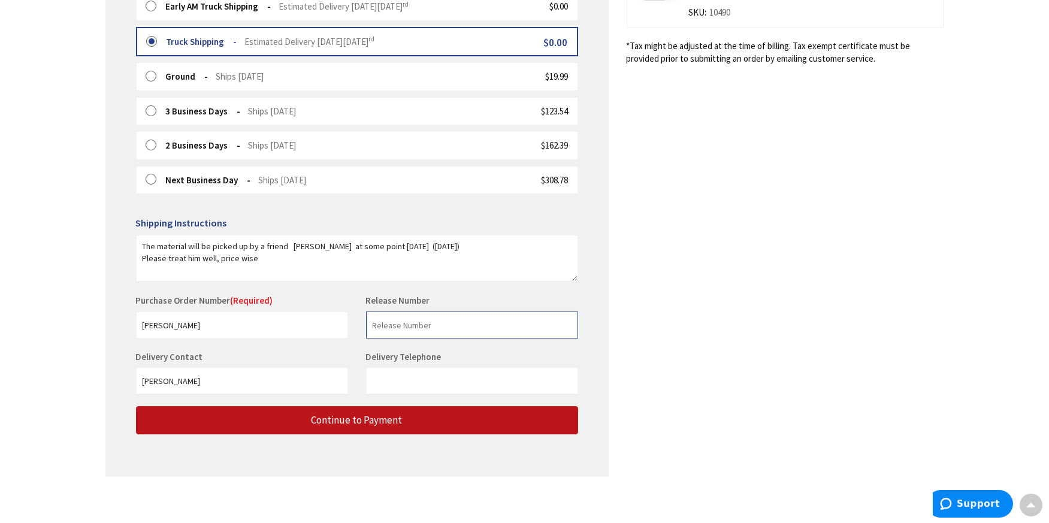
click at [419, 318] on input "text" at bounding box center [472, 325] width 212 height 27
click at [422, 380] on input "Delivery Telephone" at bounding box center [472, 380] width 212 height 27
type input "2034103262"
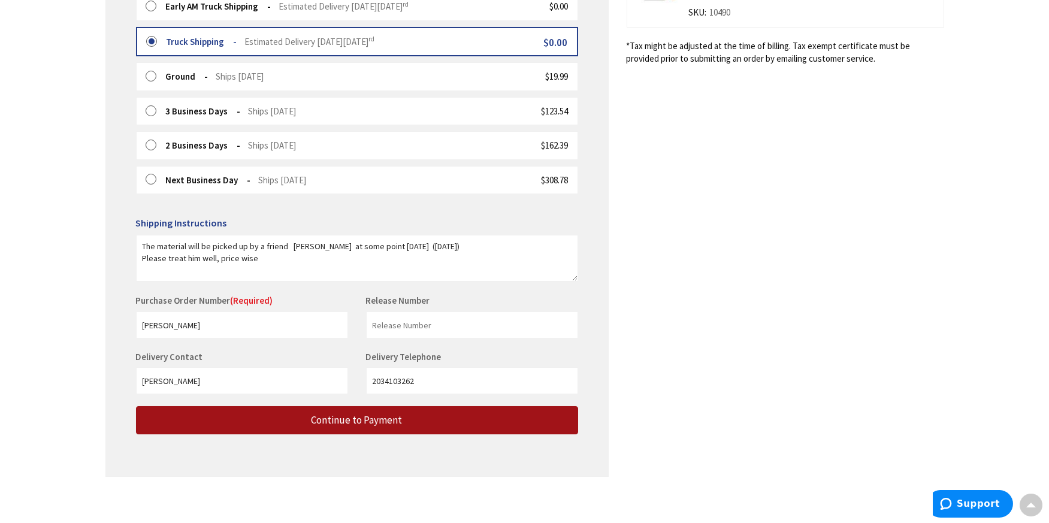
click at [426, 417] on button "Continue to Payment" at bounding box center [357, 420] width 442 height 28
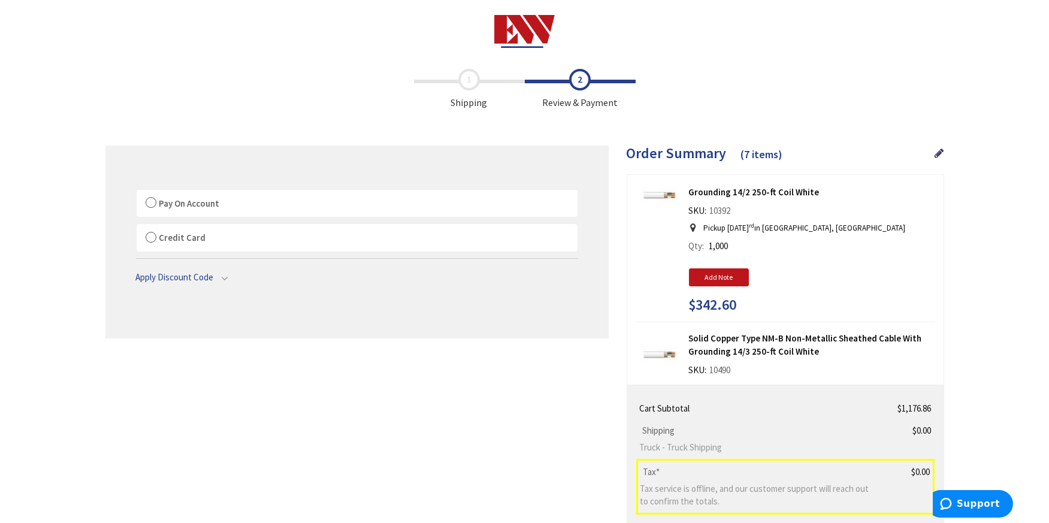
click at [154, 238] on label "Credit Card" at bounding box center [357, 238] width 441 height 28
click at [137, 227] on input "Credit Card" at bounding box center [137, 227] width 0 height 0
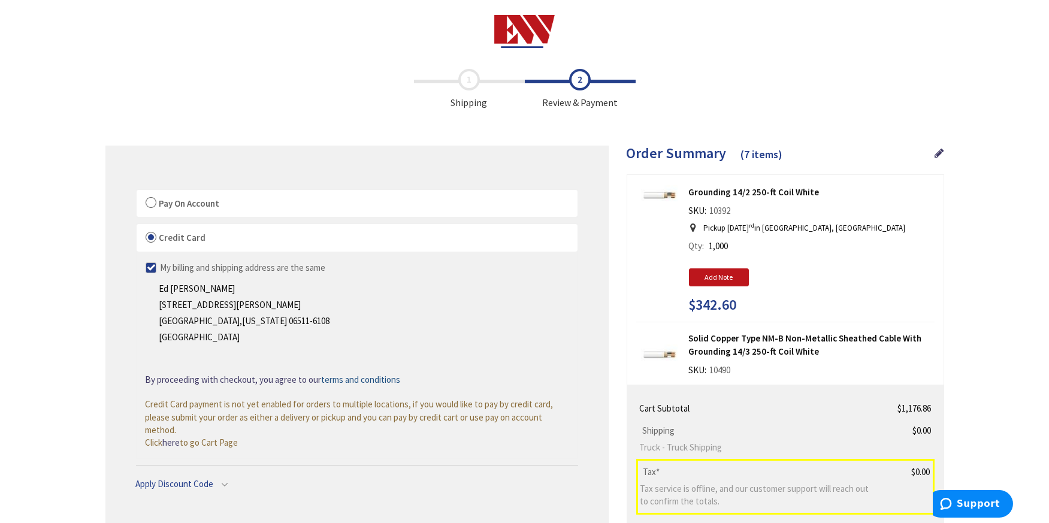
click at [587, 101] on span "Review & Payment" at bounding box center [580, 89] width 111 height 41
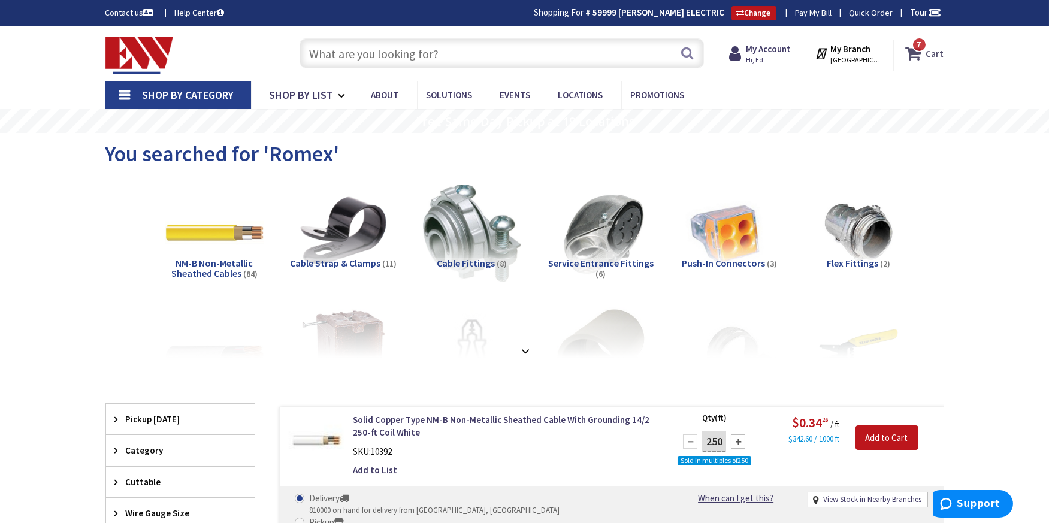
click at [918, 42] on span "7 7 items" at bounding box center [919, 44] width 15 height 15
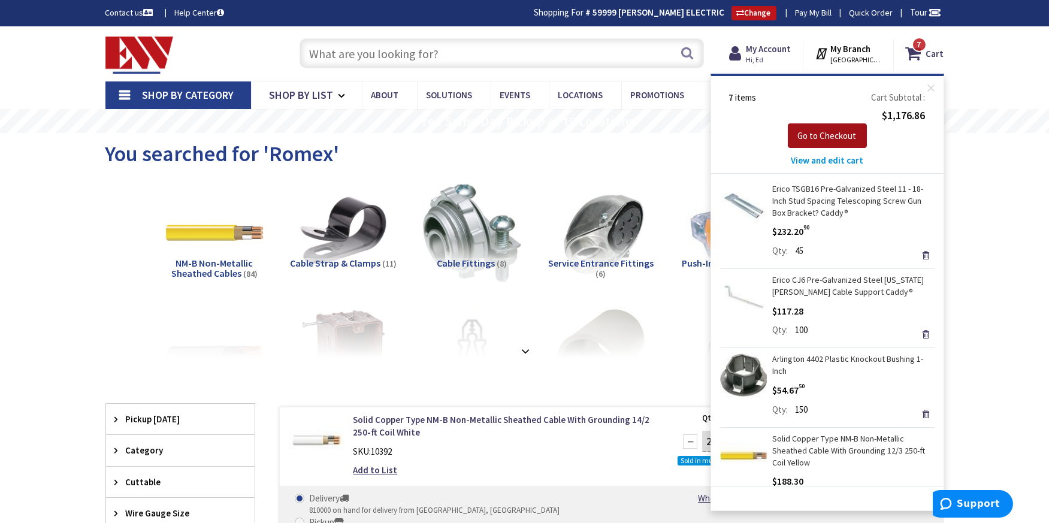
click at [846, 132] on span "Go to Checkout" at bounding box center [827, 135] width 59 height 11
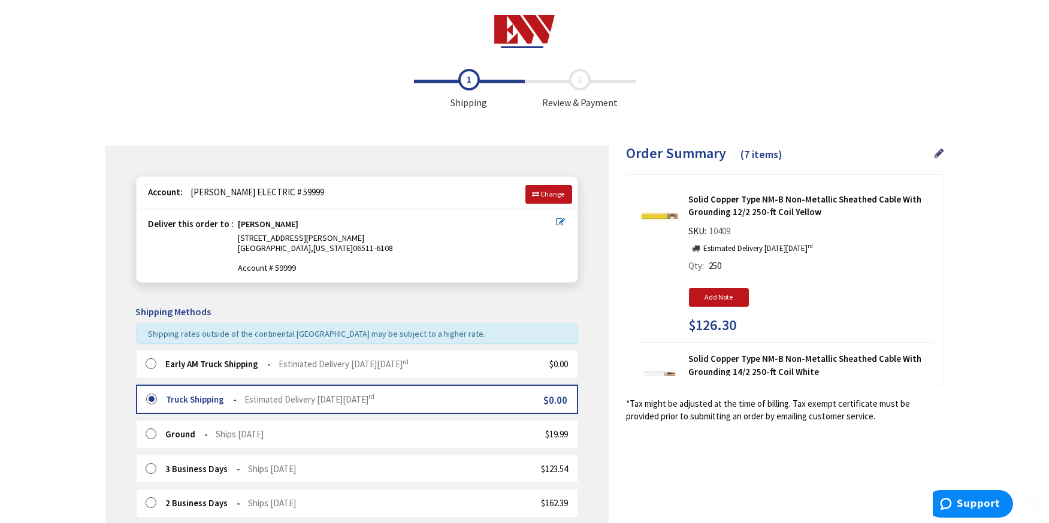
scroll to position [180, 0]
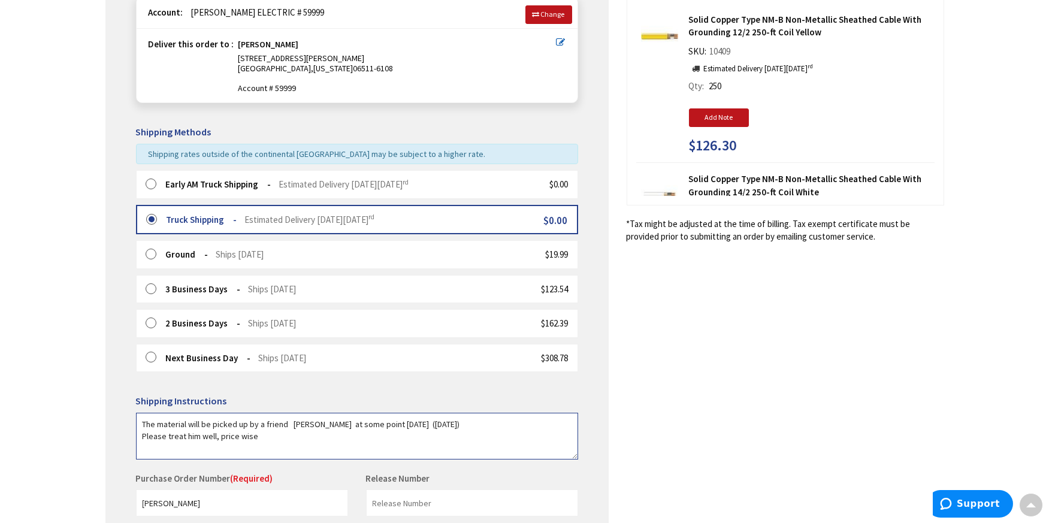
click at [274, 431] on textarea "The material will be picked up by a friend [PERSON_NAME] at some point [DATE] (…" at bounding box center [357, 436] width 442 height 47
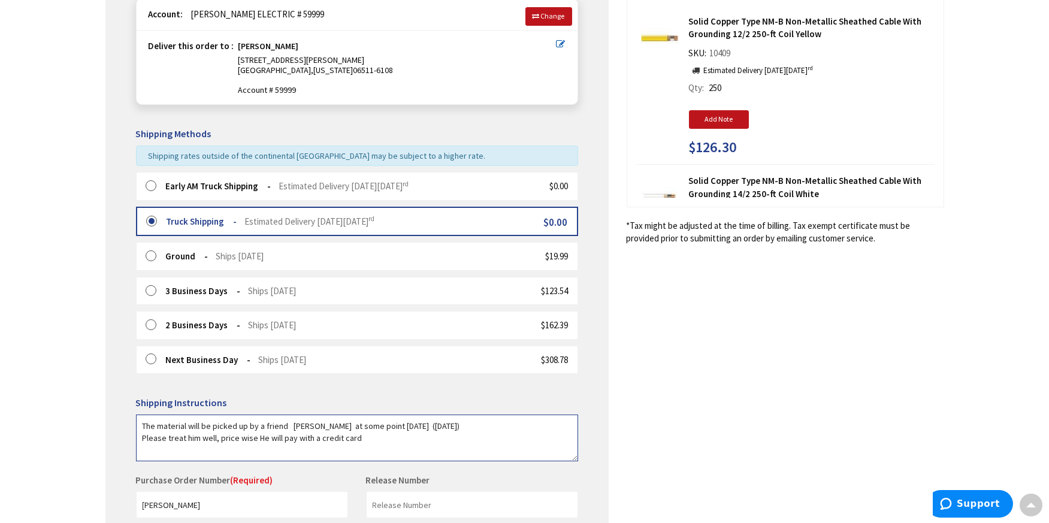
scroll to position [0, 0]
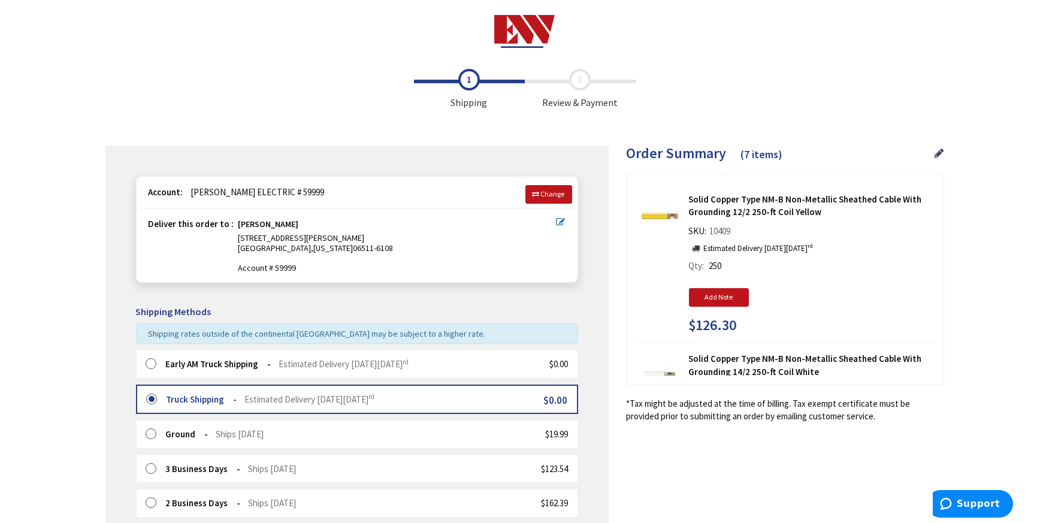
type textarea "The material will be picked up by a friend Joe DeAngelis at some point tomorrow…"
click at [342, 335] on span "Shipping rates outside of the continental US may be subject to a higher rate." at bounding box center [317, 333] width 337 height 11
click at [473, 363] on div "Early AM Truck Shipping Estimated Delivery on Friday, October 3 rd $0.00" at bounding box center [357, 364] width 442 height 28
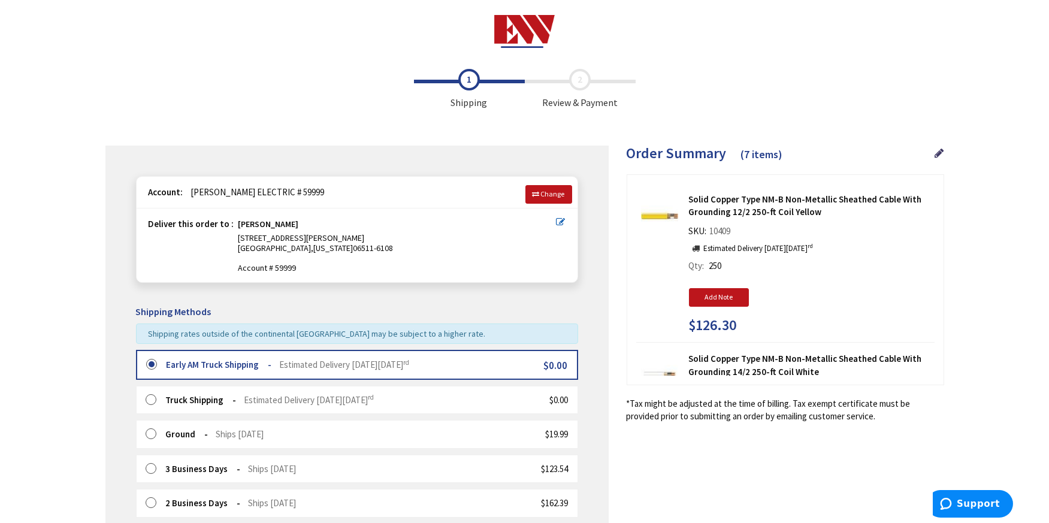
click at [153, 396] on label at bounding box center [155, 400] width 19 height 12
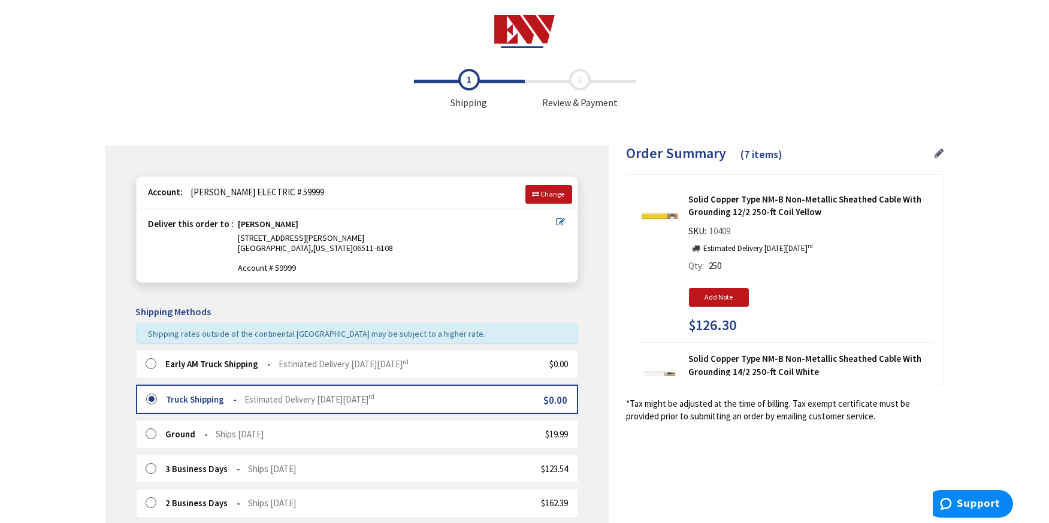
click at [937, 152] on icon at bounding box center [939, 153] width 9 height 11
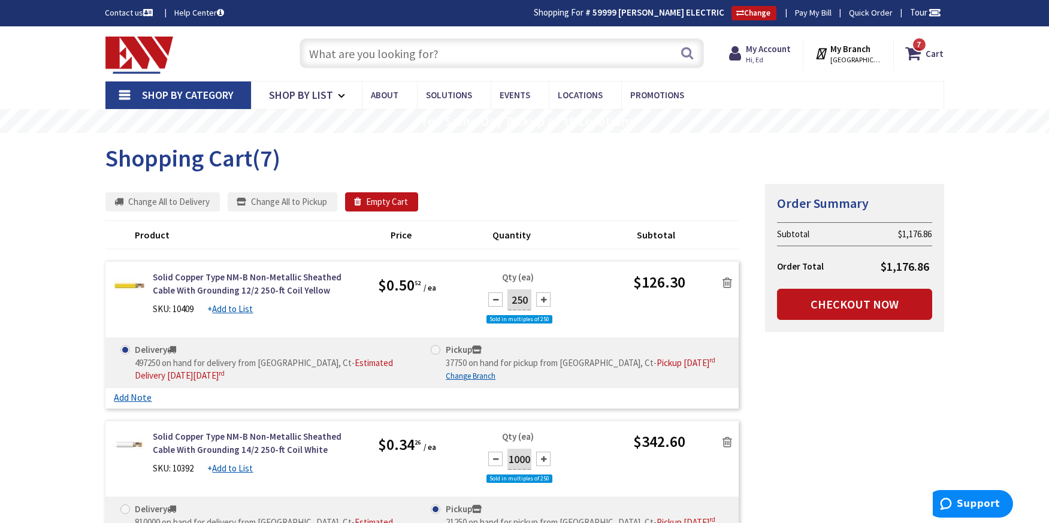
click at [439, 348] on span at bounding box center [436, 350] width 10 height 10
click at [439, 348] on input "Pickup 37750 on hand for pickup from [GEOGRAPHIC_DATA], Ct - Pickup [DATE]" at bounding box center [438, 350] width 8 height 8
radio input "true"
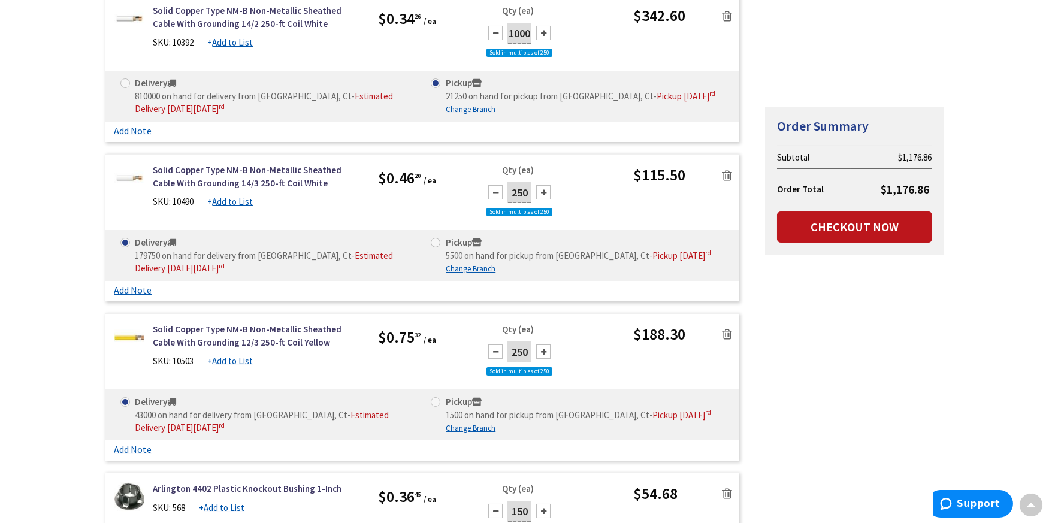
scroll to position [539, 0]
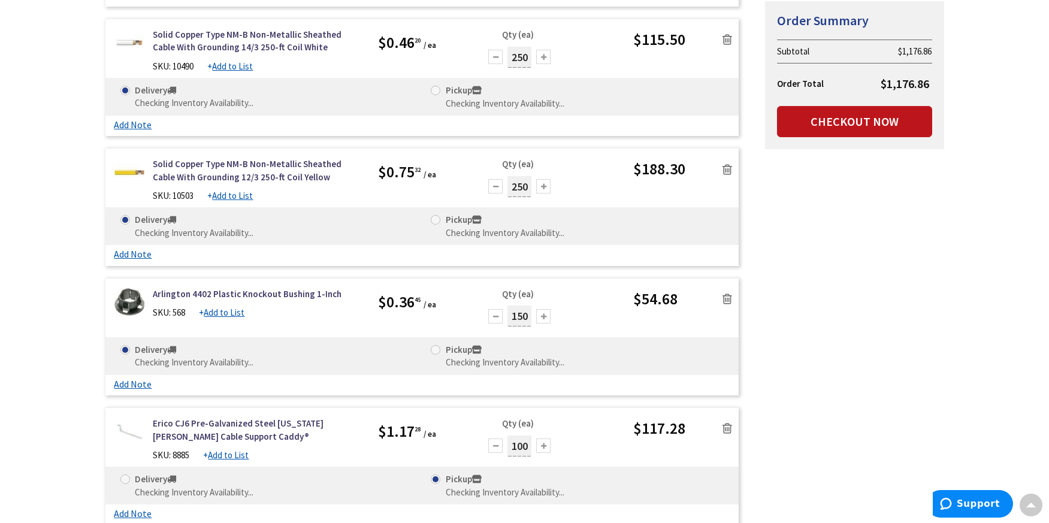
drag, startPoint x: 436, startPoint y: 350, endPoint x: 453, endPoint y: 354, distance: 17.3
click at [438, 351] on span at bounding box center [436, 350] width 10 height 10
click at [437, 348] on span at bounding box center [436, 350] width 10 height 10
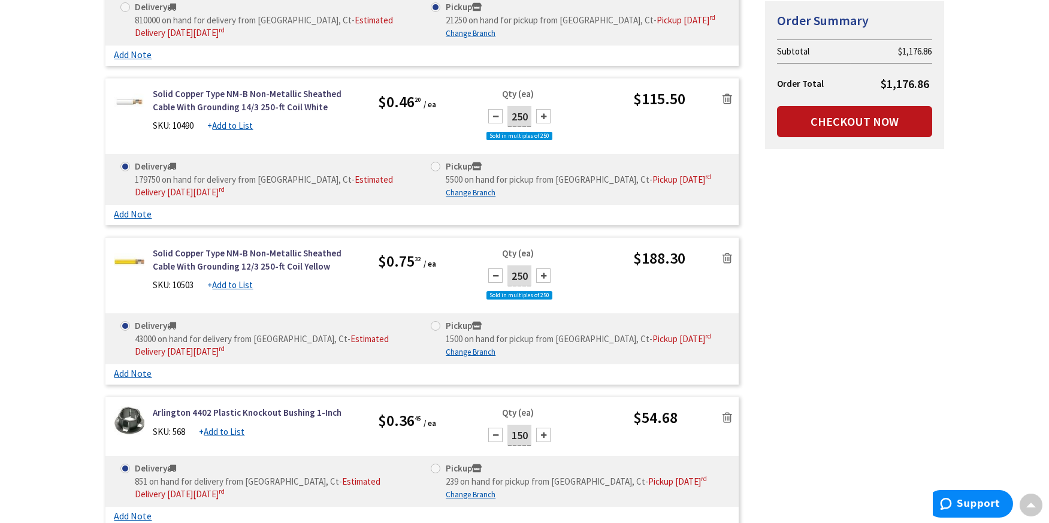
click at [436, 321] on span at bounding box center [436, 326] width 10 height 10
click at [436, 322] on input "Pickup 1500 on hand for pickup from New Haven, Ct - Pickup Friday, October 3 rd" at bounding box center [438, 326] width 8 height 8
radio input "true"
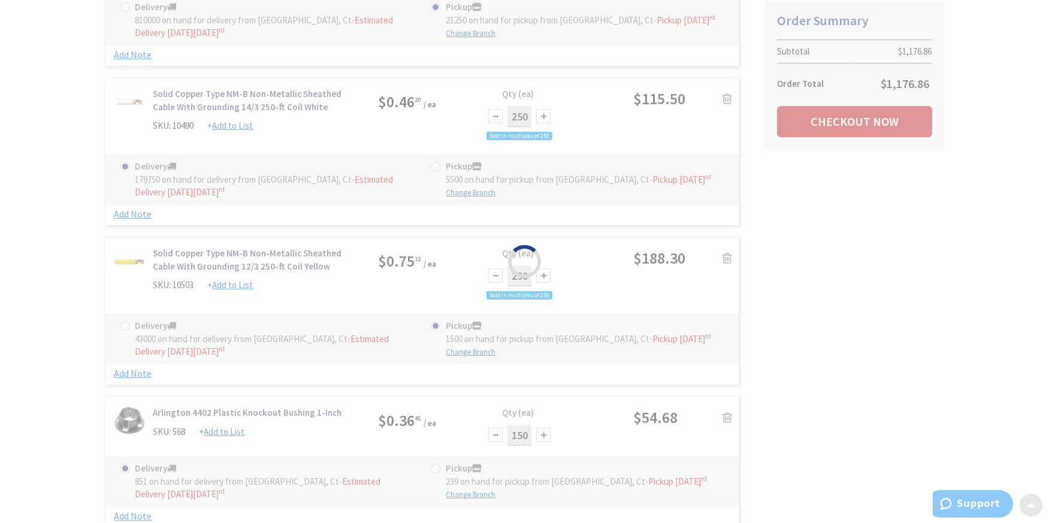
click at [436, 164] on div "Please wait..." at bounding box center [524, 261] width 1049 height 523
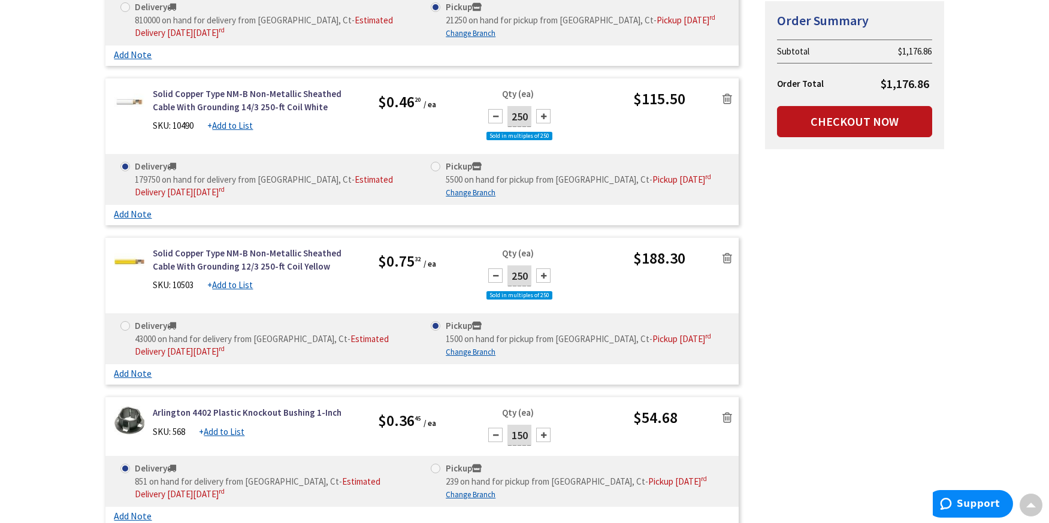
click at [436, 165] on span at bounding box center [436, 167] width 10 height 10
click at [436, 165] on input "Pickup 5500 on hand for pickup from [GEOGRAPHIC_DATA], Ct - Pickup [DATE]" at bounding box center [438, 166] width 8 height 8
radio input "true"
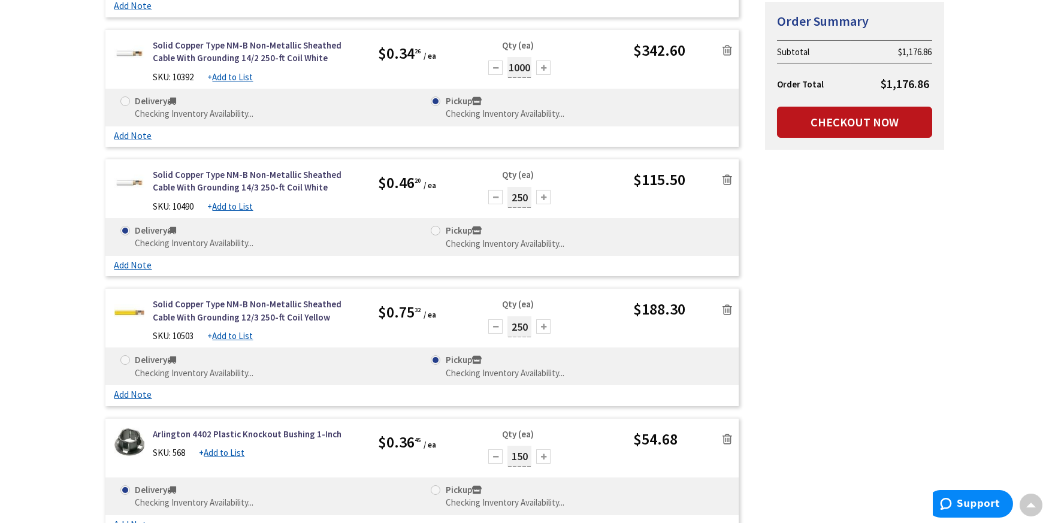
click at [438, 226] on span at bounding box center [436, 231] width 10 height 10
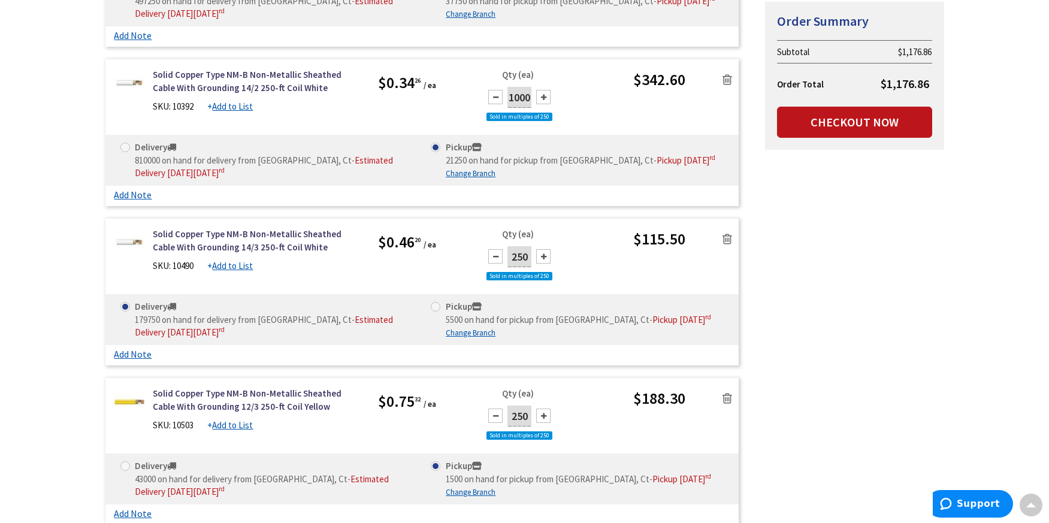
click at [440, 304] on span at bounding box center [436, 307] width 10 height 10
click at [440, 304] on input "Pickup 5500 on hand for pickup from New Haven, Ct - Pickup Friday, October 3 rd" at bounding box center [438, 307] width 8 height 8
radio input "true"
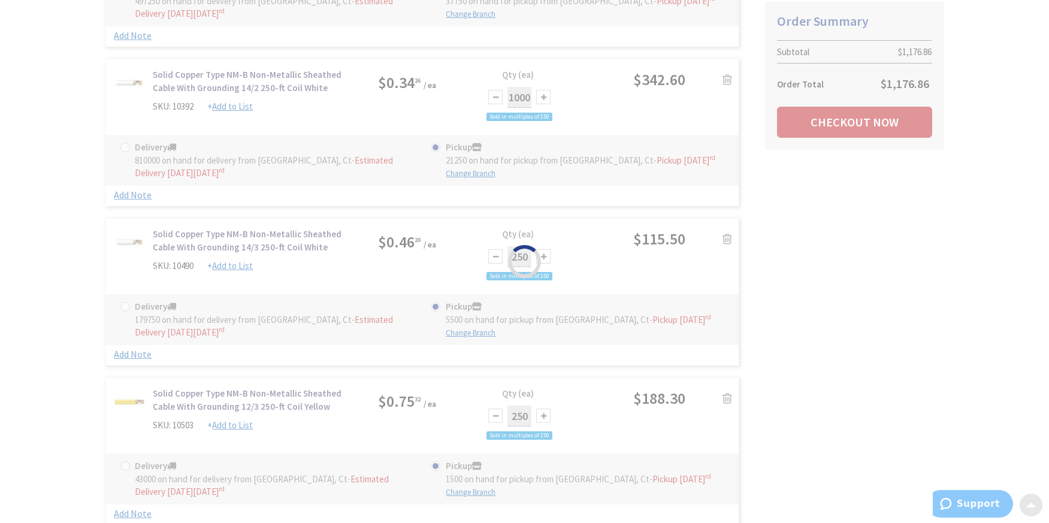
scroll to position [579, 0]
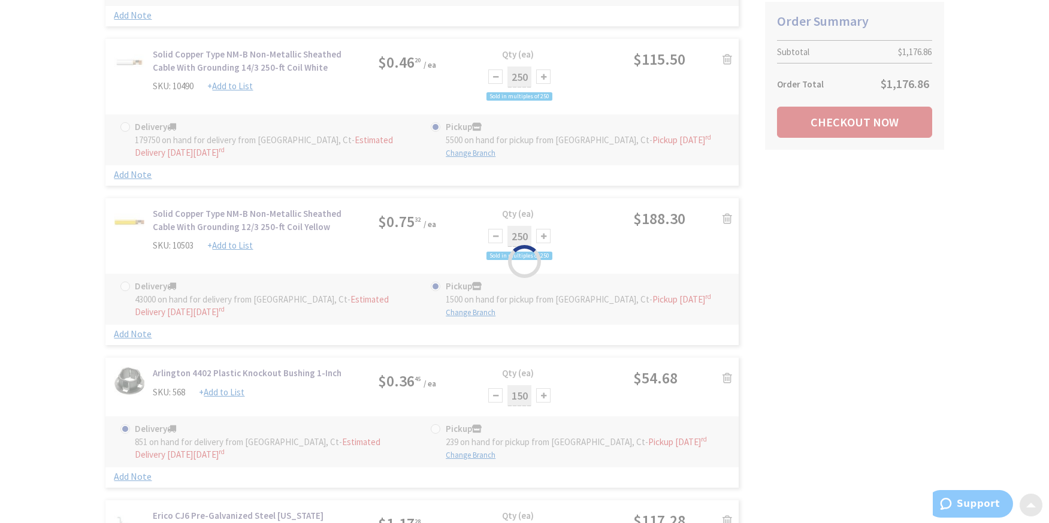
click at [436, 426] on div "Please wait..." at bounding box center [524, 261] width 1049 height 523
click at [436, 425] on div "Please wait..." at bounding box center [524, 261] width 1049 height 523
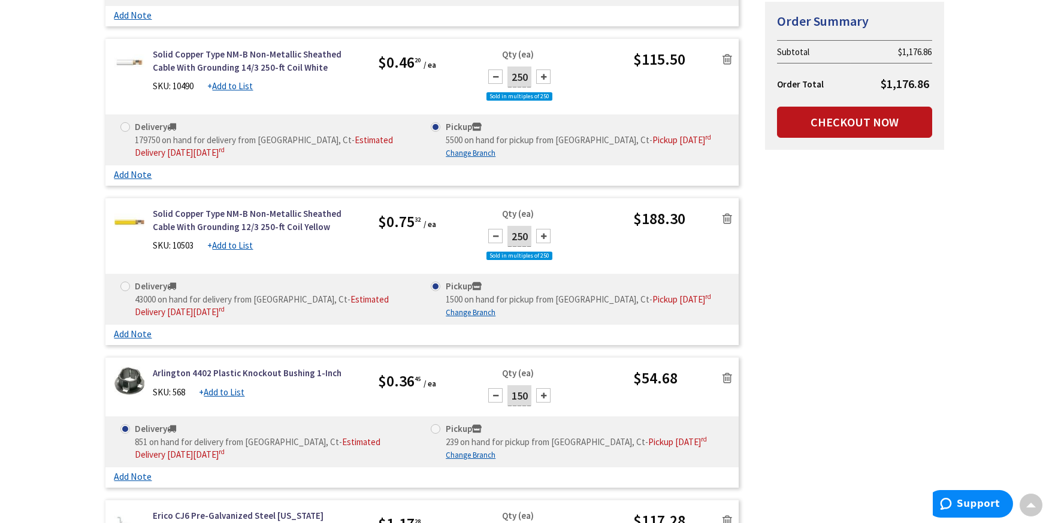
drag, startPoint x: 437, startPoint y: 427, endPoint x: 445, endPoint y: 436, distance: 11.9
click at [437, 427] on span at bounding box center [436, 429] width 10 height 10
click at [437, 427] on input "Pickup 239 on hand for pickup from New Haven, Ct - Pickup Friday, October 3 rd" at bounding box center [438, 429] width 8 height 8
radio input "true"
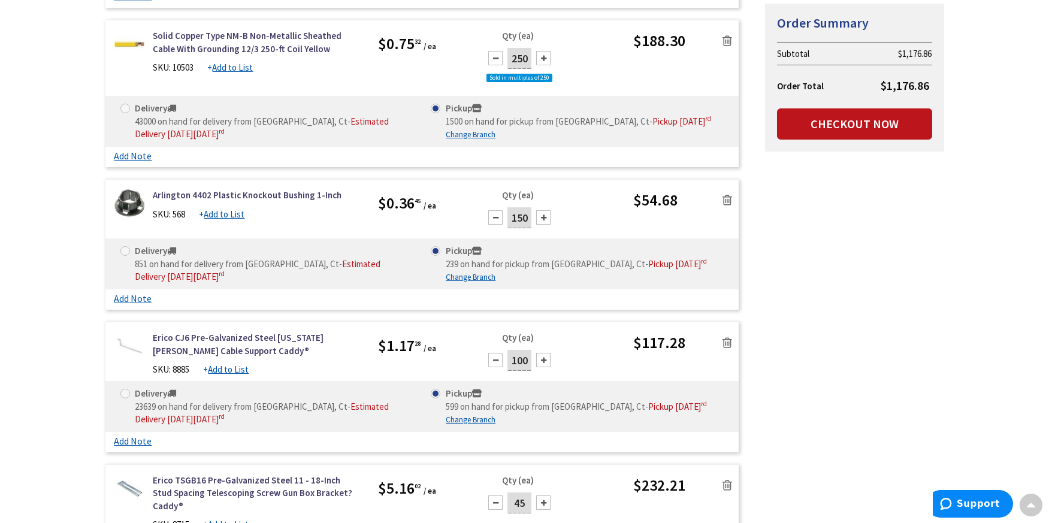
scroll to position [938, 0]
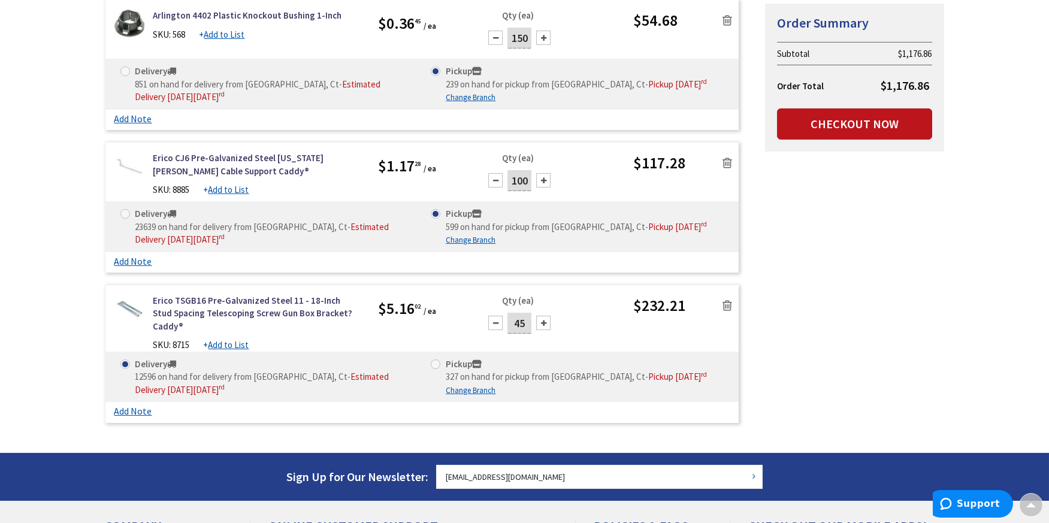
click at [434, 360] on span at bounding box center [436, 365] width 10 height 10
click at [434, 360] on input "Pickup 327 on hand for pickup from [GEOGRAPHIC_DATA], Ct - Pickup [DATE]" at bounding box center [438, 364] width 8 height 8
radio input "true"
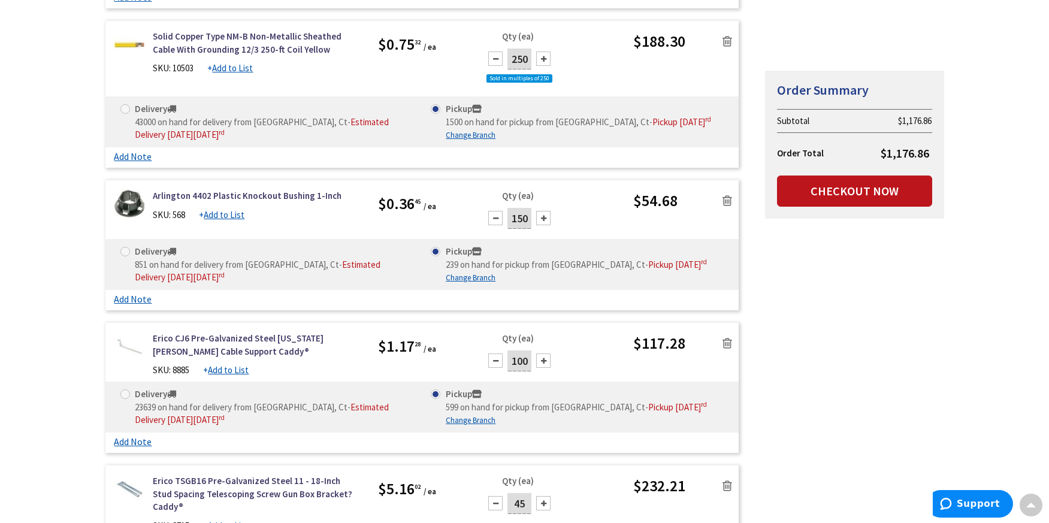
scroll to position [1079, 0]
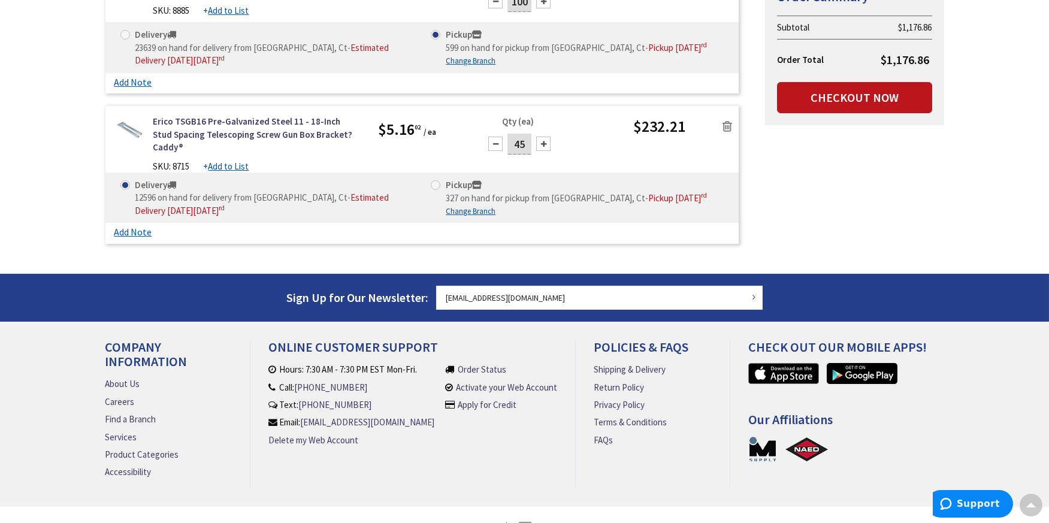
click at [438, 180] on span at bounding box center [436, 185] width 10 height 10
click at [438, 181] on input "Pickup 327 on hand for pickup from New Haven, Ct - Pickup Friday, October 3 rd" at bounding box center [438, 185] width 8 height 8
radio input "true"
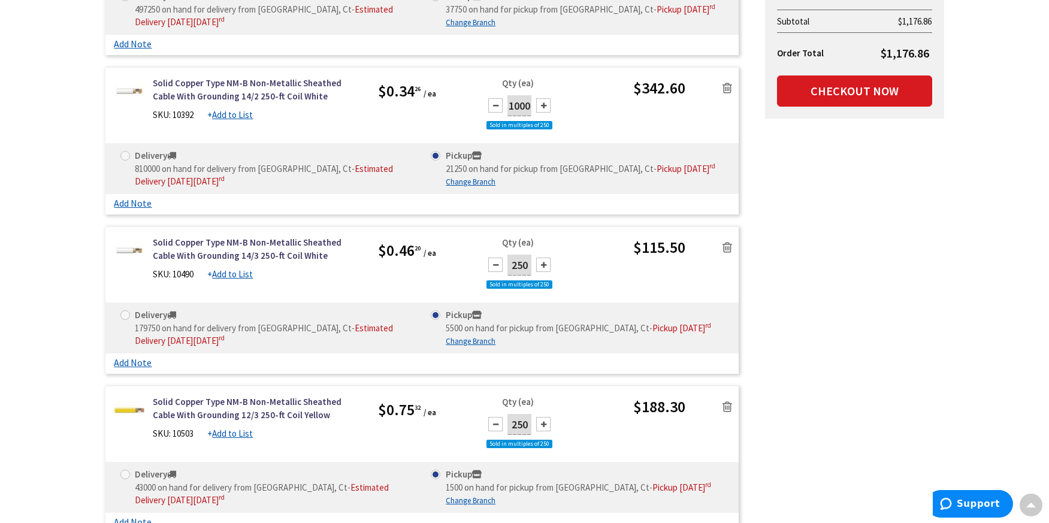
scroll to position [213, 0]
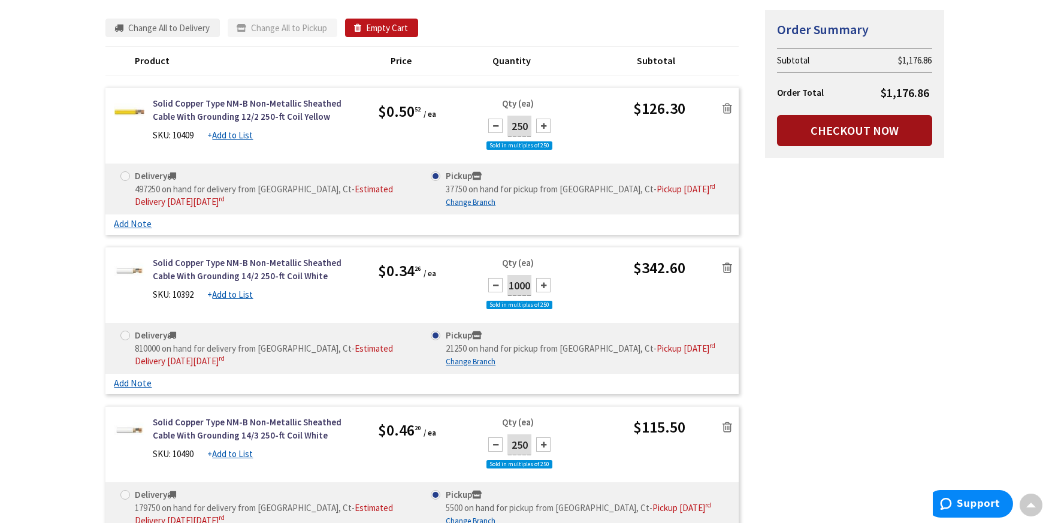
click at [870, 126] on link "Checkout Now" at bounding box center [854, 130] width 155 height 31
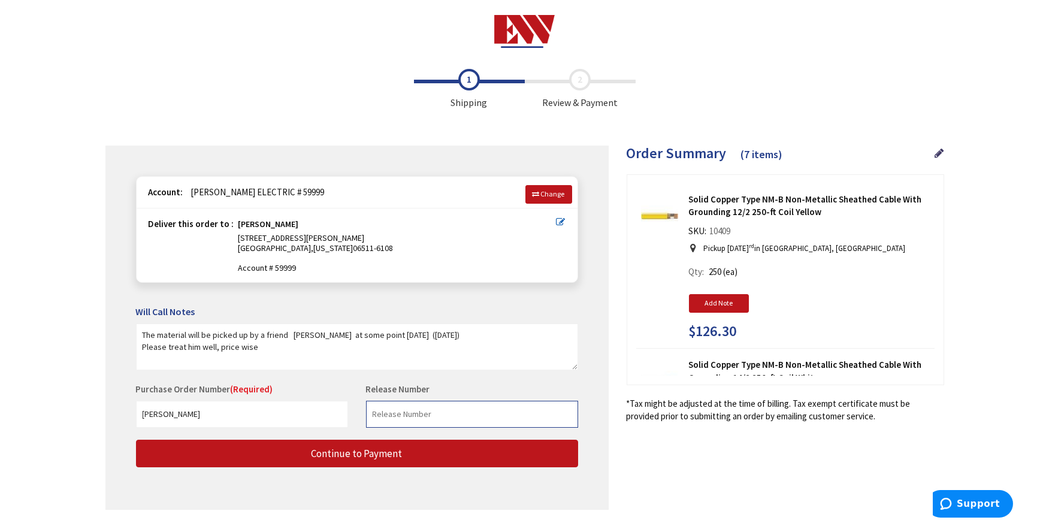
click at [408, 414] on input "text" at bounding box center [472, 414] width 212 height 27
click at [283, 226] on div "Ed Fortin 240 SARGENT DR NEW HAVEN, Connecticut 06511-6108 Account # 59999" at bounding box center [353, 246] width 408 height 54
click at [292, 220] on div "Ed Fortin 240 SARGENT DR NEW HAVEN, Connecticut 06511-6108 Account # 59999" at bounding box center [353, 246] width 408 height 54
drag, startPoint x: 292, startPoint y: 220, endPoint x: 313, endPoint y: 221, distance: 20.4
click at [299, 221] on div "Ed Fortin 240 SARGENT DR NEW HAVEN, Connecticut 06511-6108 Account # 59999" at bounding box center [353, 246] width 408 height 54
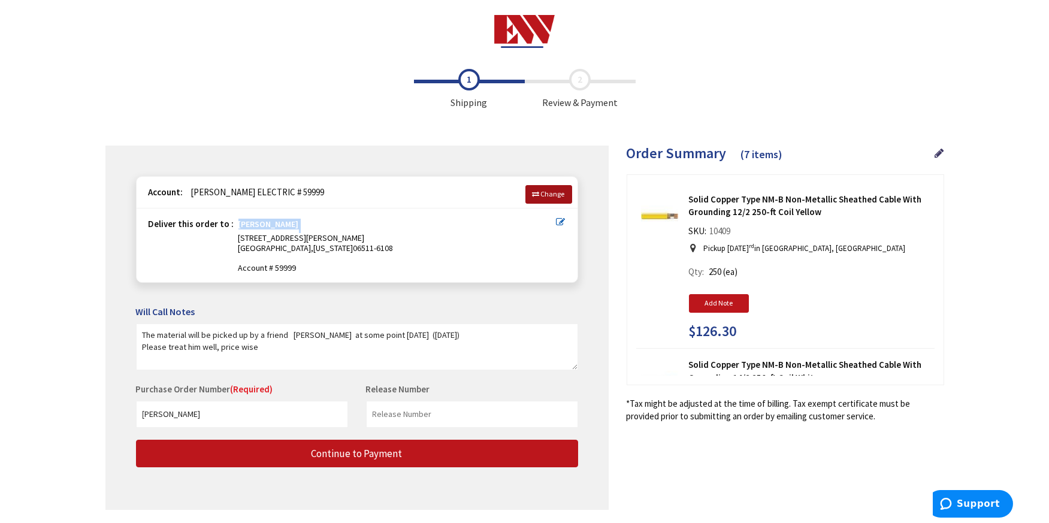
click at [556, 192] on span "Change" at bounding box center [553, 193] width 24 height 9
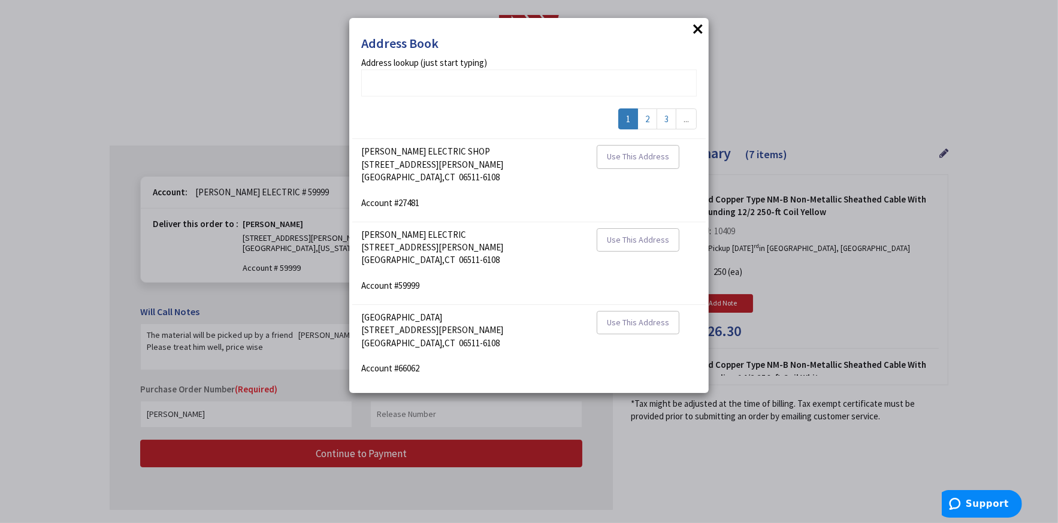
click at [526, 102] on div "addrlookuperror Address lookup (just start typing) 1 2 3 ... FORTIN ELECTRIC SH…" at bounding box center [529, 218] width 336 height 325
click at [660, 32] on div "× Address Book addrlookuperror Address lookup (just start typing) 1 2 3 ... FOR…" at bounding box center [529, 205] width 360 height 375
click at [738, 484] on div "× Address Book addrlookuperror Address lookup (just start typing) 1 2 3 ... FOR…" at bounding box center [529, 261] width 1058 height 523
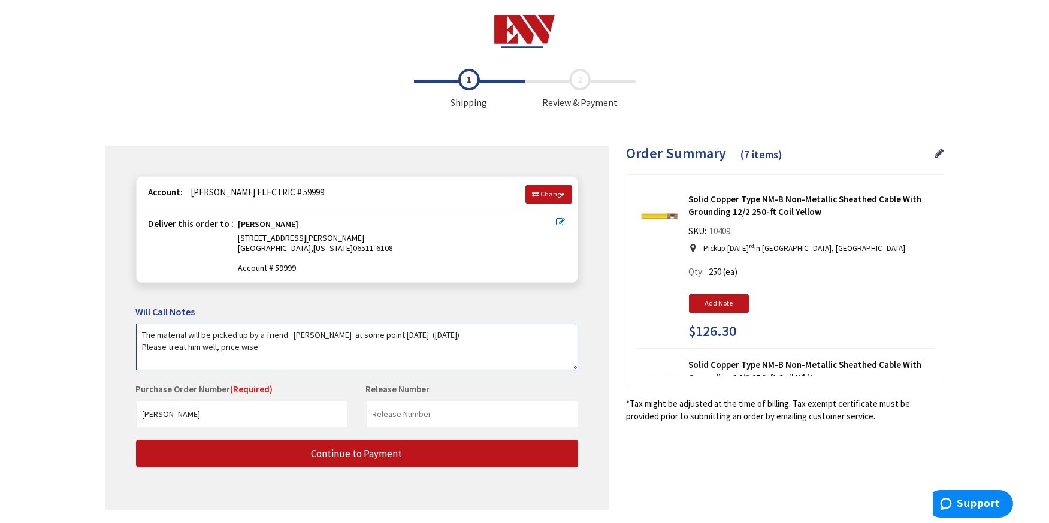
click at [259, 345] on textarea "The material will be picked up by a friend Joe DeAngelis at some point tomorrow…" at bounding box center [357, 347] width 442 height 47
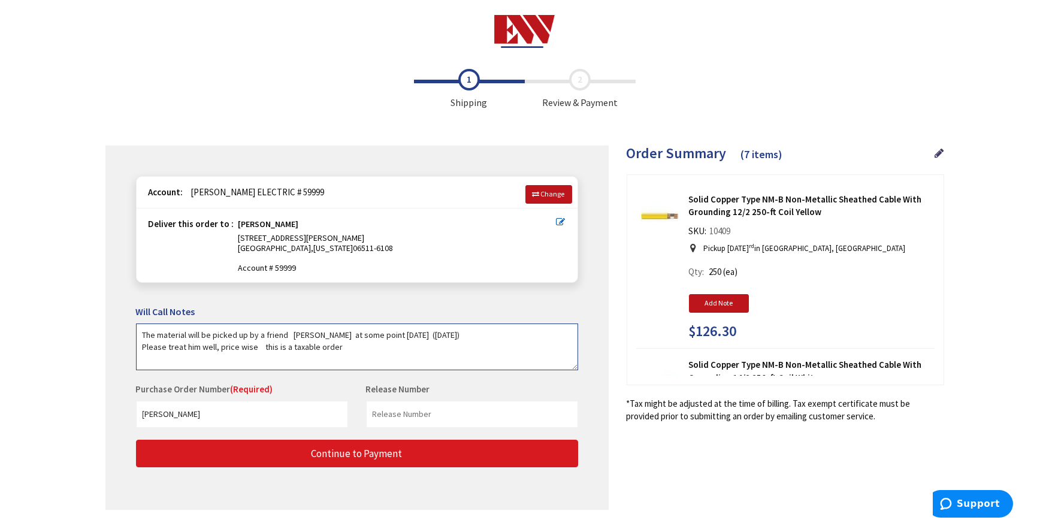
type textarea "The material will be picked up by a friend Joe DeAngelis at some point tomorrow…"
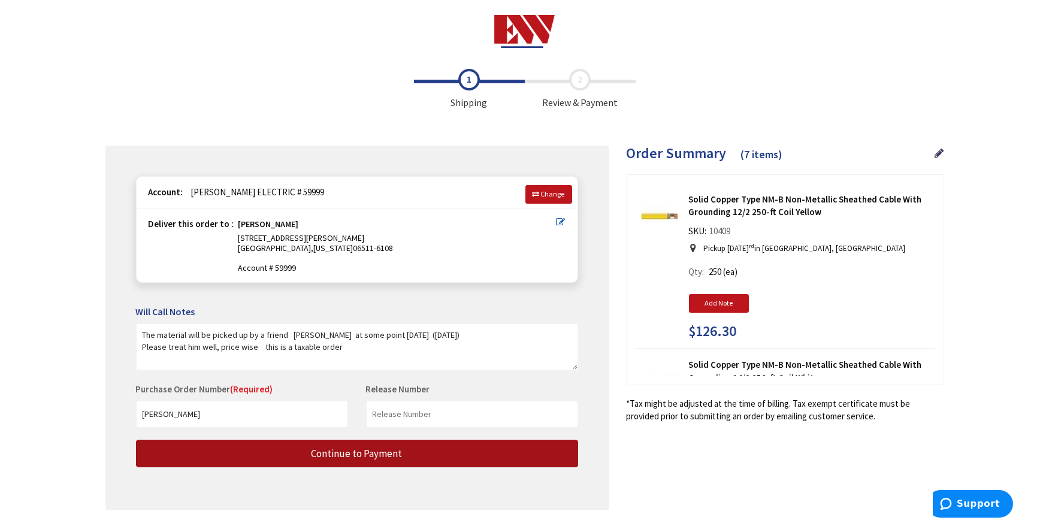
click at [412, 449] on button "Continue to Payment" at bounding box center [357, 454] width 442 height 28
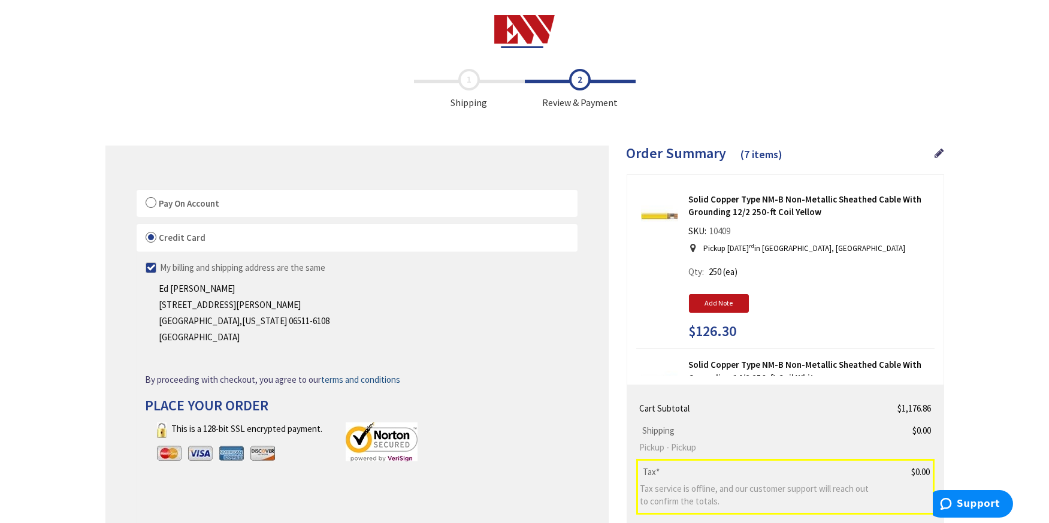
click at [233, 233] on label "Credit Card" at bounding box center [357, 238] width 441 height 28
click at [137, 227] on input "Credit Card" at bounding box center [137, 227] width 0 height 0
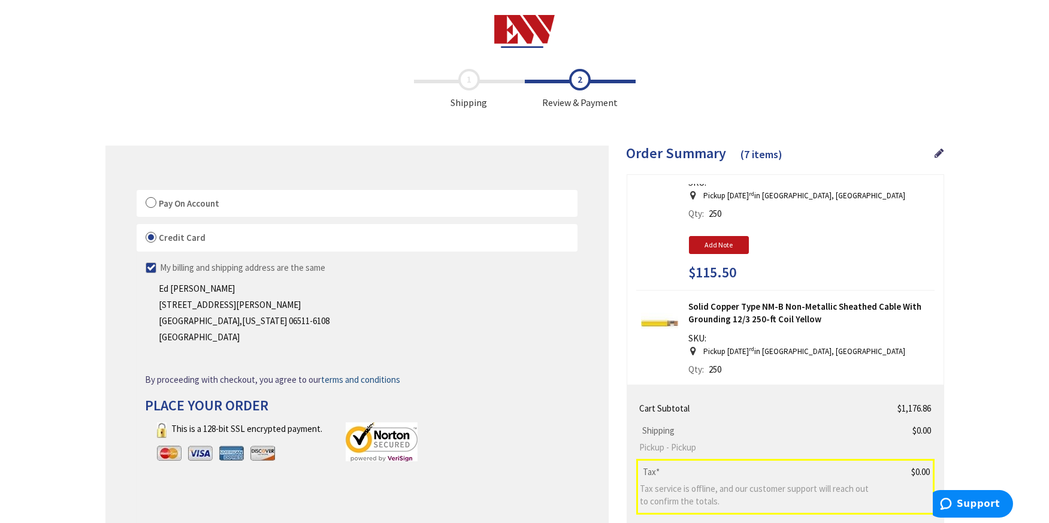
click at [200, 98] on ul "Shipping Review & Payment" at bounding box center [524, 89] width 839 height 41
click at [583, 76] on span "Review & Payment" at bounding box center [580, 89] width 111 height 41
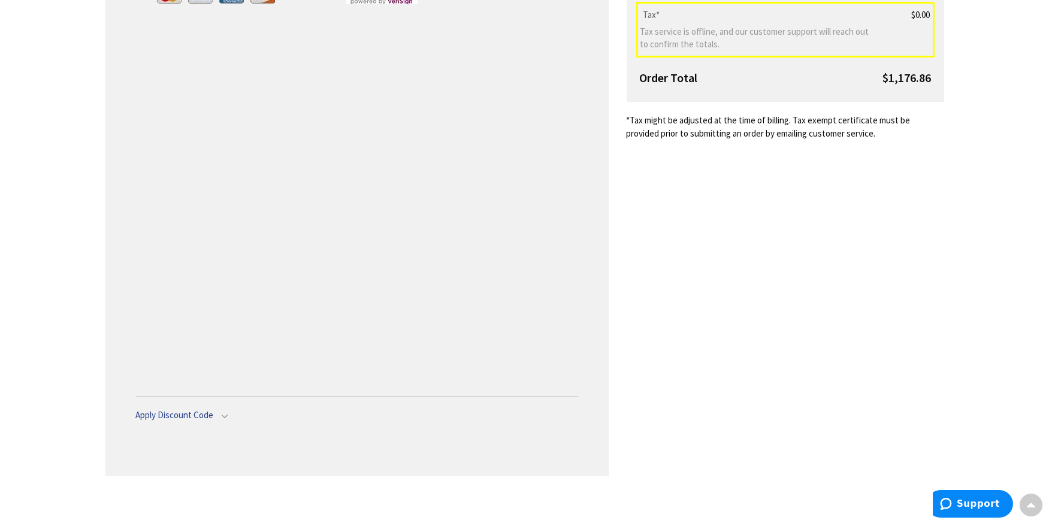
scroll to position [459, 0]
click at [222, 412] on span "Apply Discount Code" at bounding box center [185, 413] width 99 height 13
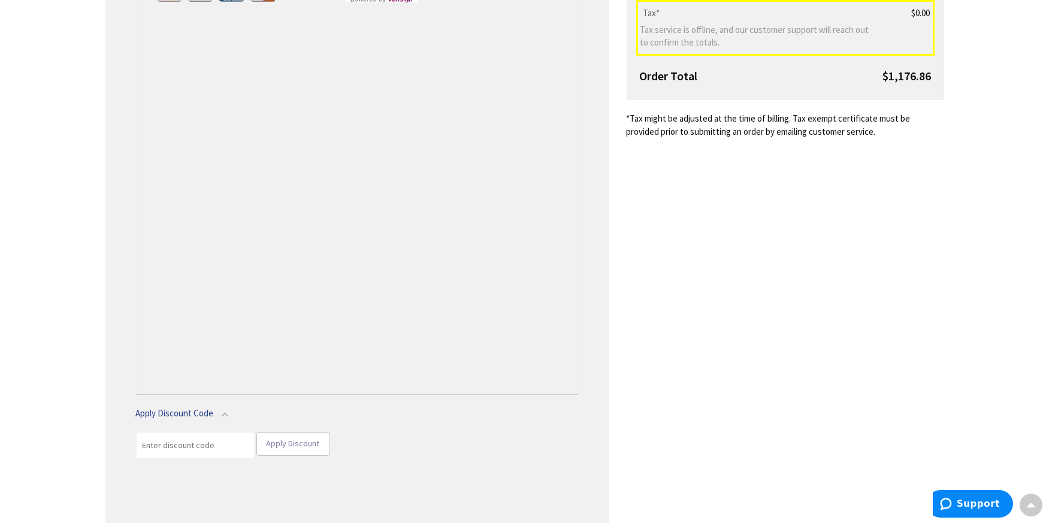
click at [303, 443] on span "Apply Discount" at bounding box center [293, 443] width 53 height 11
drag, startPoint x: 225, startPoint y: 411, endPoint x: 233, endPoint y: 417, distance: 9.5
click at [225, 413] on span "Apply Discount Code" at bounding box center [185, 413] width 99 height 13
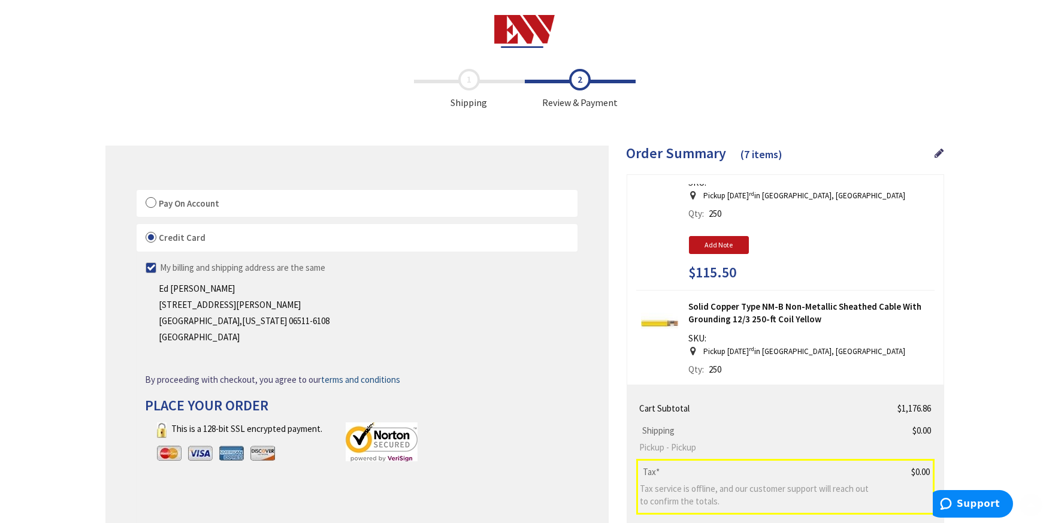
scroll to position [180, 0]
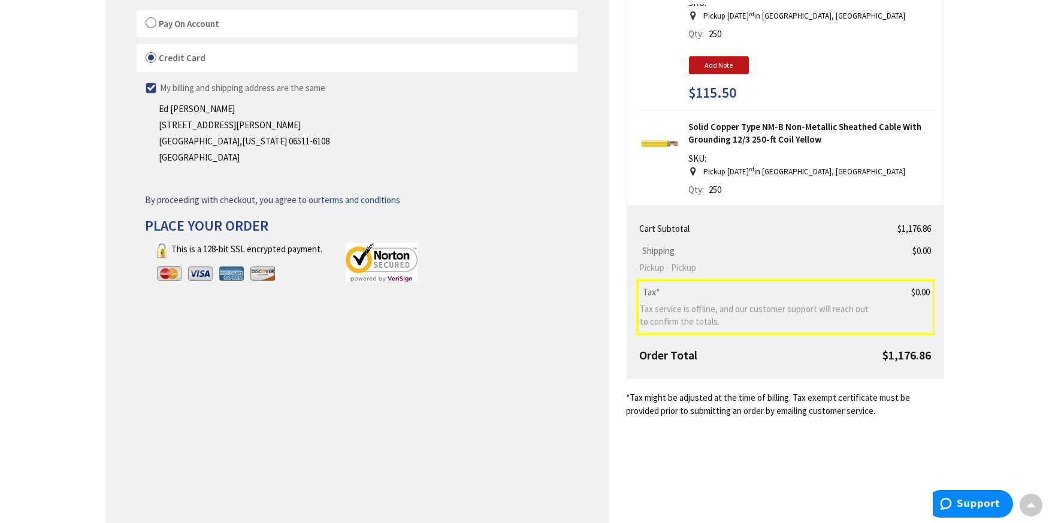
click at [170, 85] on span "My billing and shipping address are the same" at bounding box center [243, 87] width 165 height 11
click at [141, 85] on input "My billing and shipping address are the same" at bounding box center [138, 88] width 8 height 8
checkbox input "false"
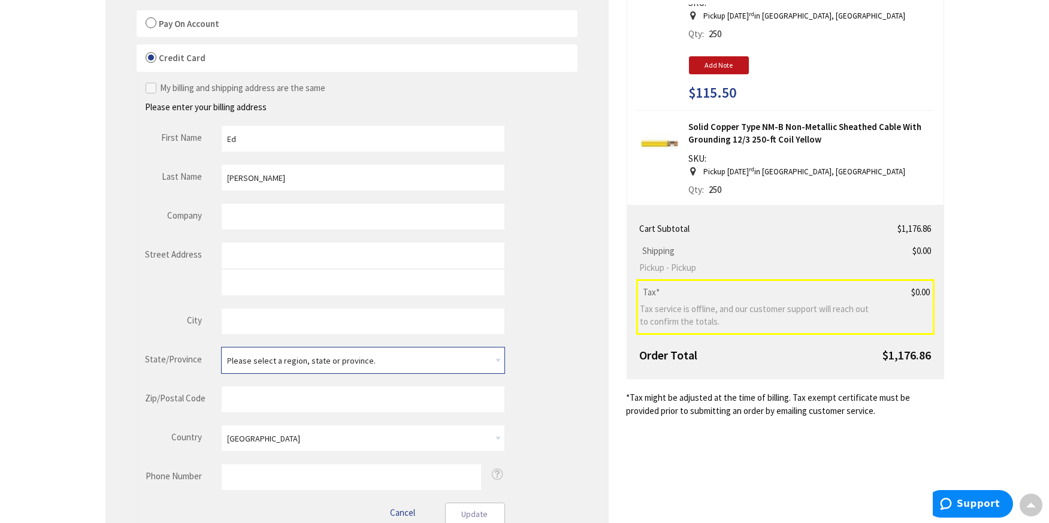
click at [496, 358] on select "Please select a region, state or province. Alabama Alaska Arizona Arkansas Arme…" at bounding box center [363, 360] width 284 height 27
click at [543, 141] on div "My billing and shipping address are the same Please enter your billing address …" at bounding box center [357, 304] width 423 height 445
click at [152, 22] on label "Pay On Account" at bounding box center [357, 24] width 441 height 28
click at [137, 13] on input "Pay On Account" at bounding box center [137, 13] width 0 height 0
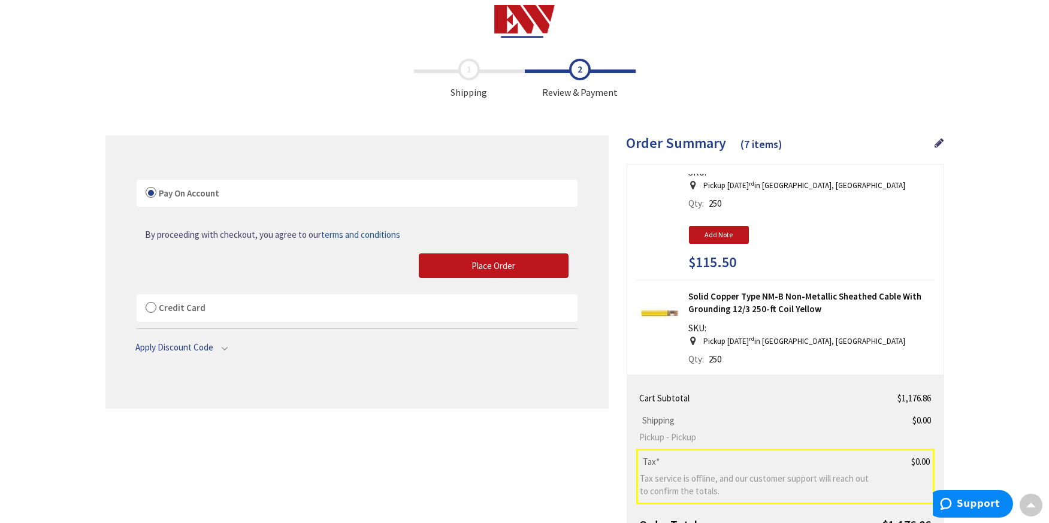
scroll to position [0, 0]
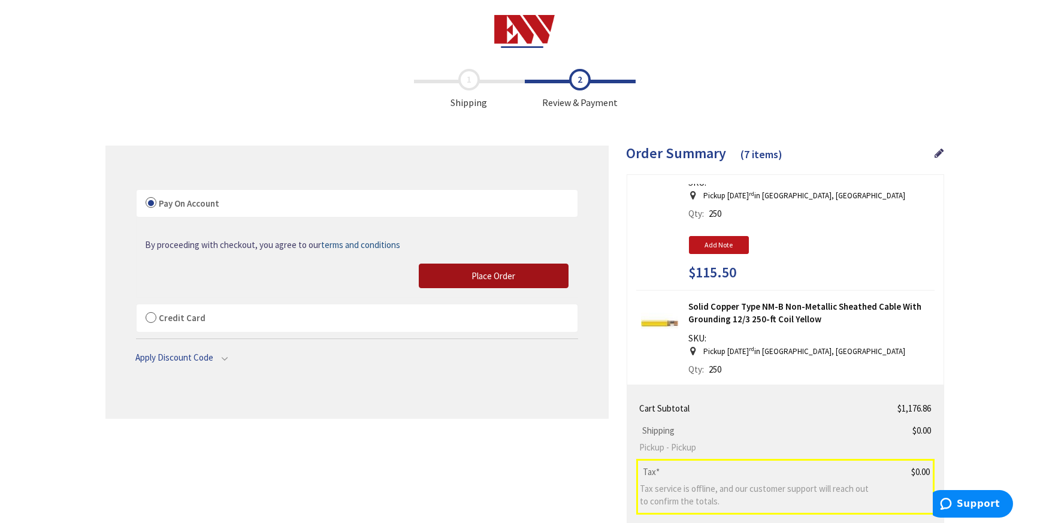
click at [501, 272] on span "Place Order" at bounding box center [494, 275] width 44 height 11
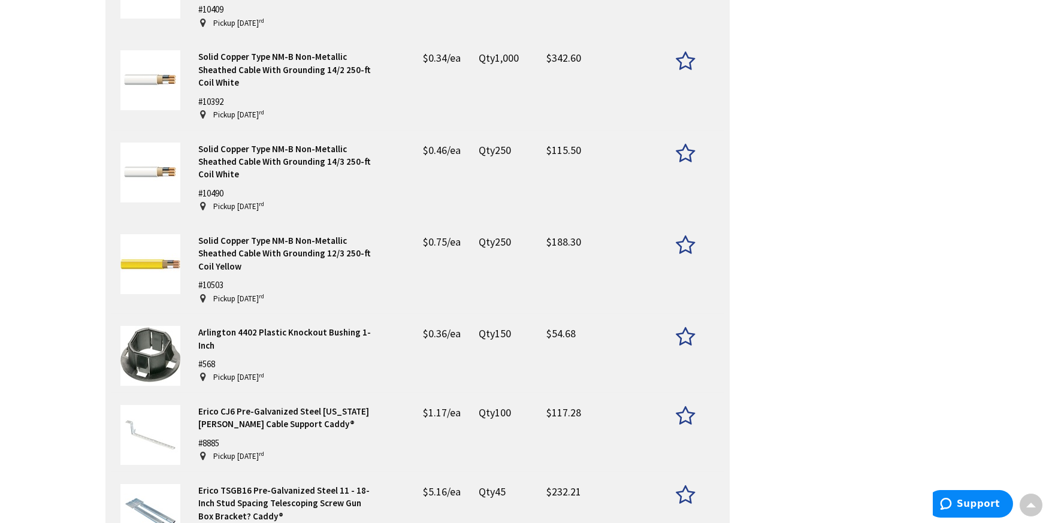
scroll to position [115, 0]
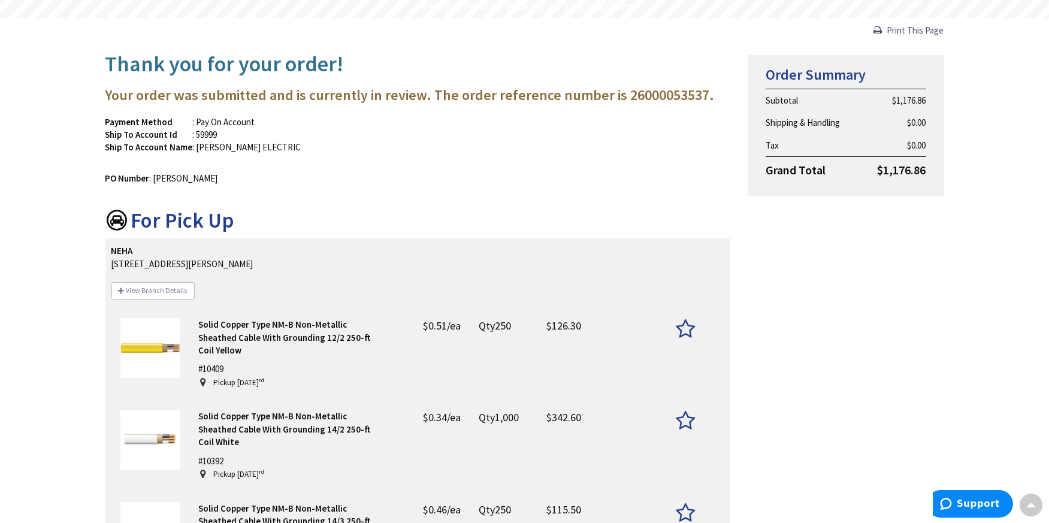
drag, startPoint x: 909, startPoint y: 28, endPoint x: 810, endPoint y: 446, distance: 429.4
click at [909, 28] on span "Print This Page" at bounding box center [916, 30] width 57 height 11
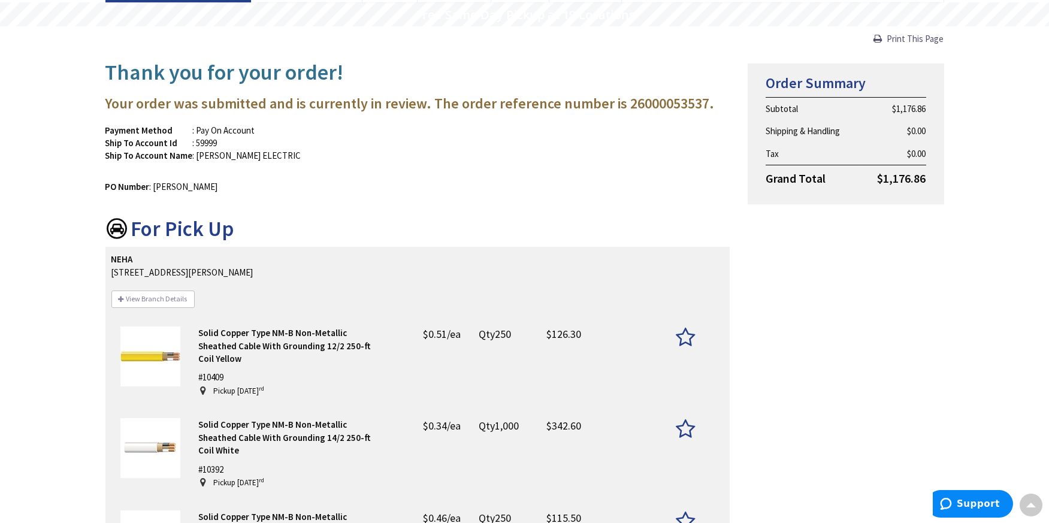
scroll to position [0, 0]
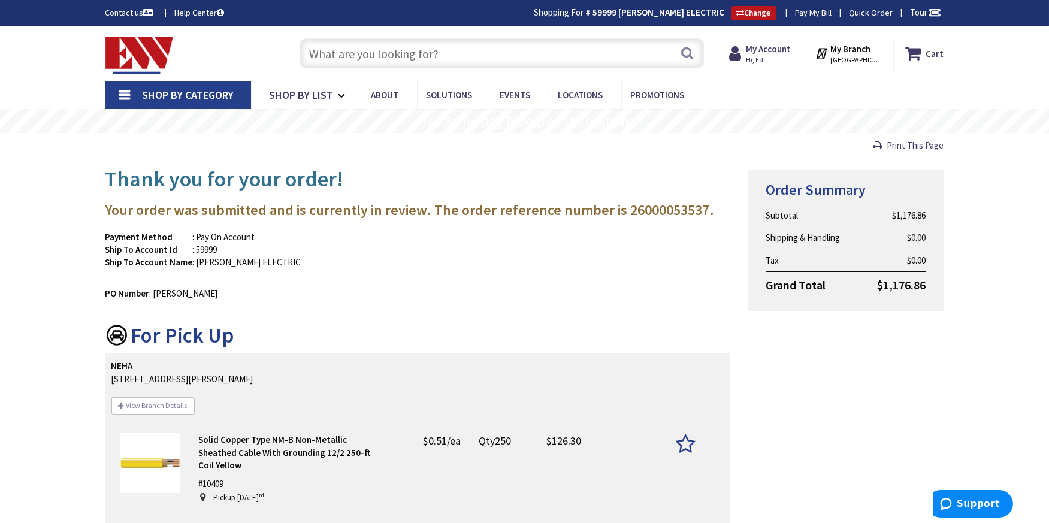
click at [165, 296] on td ": [PERSON_NAME]" at bounding box center [184, 293] width 68 height 13
drag, startPoint x: 904, startPoint y: 144, endPoint x: 843, endPoint y: 421, distance: 282.8
click at [904, 144] on span "Print This Page" at bounding box center [916, 145] width 57 height 11
click at [157, 405] on button "View Branch Details" at bounding box center [152, 405] width 83 height 17
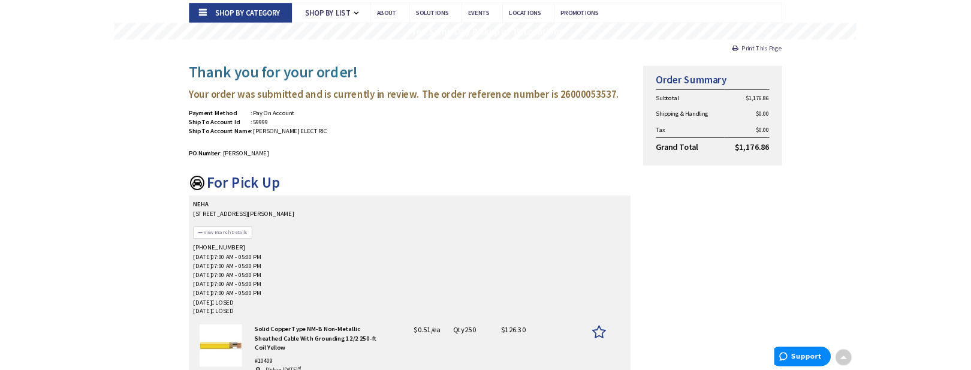
scroll to position [4, 0]
